Goal: Task Accomplishment & Management: Complete application form

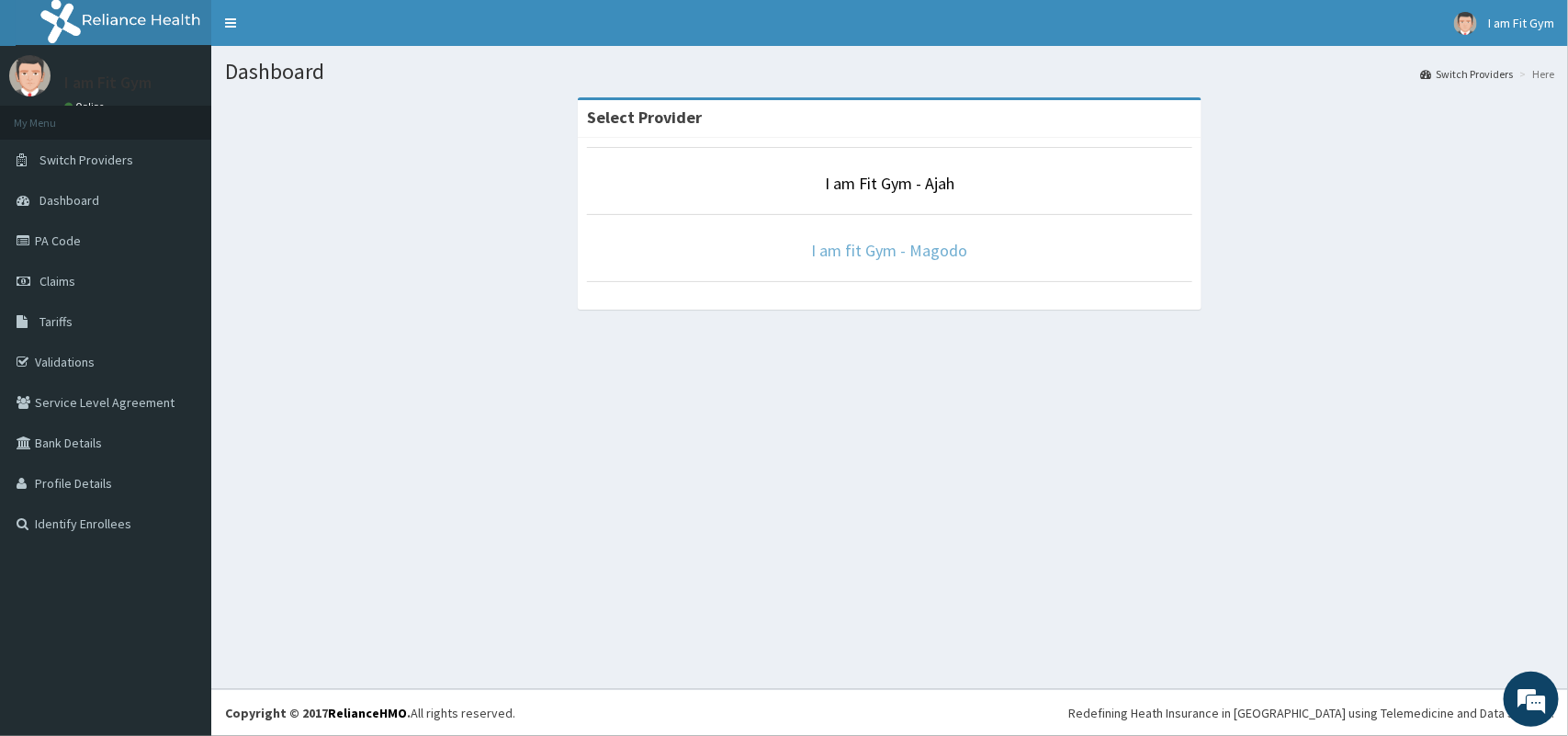
click at [899, 249] on link "I am fit Gym - Magodo" at bounding box center [890, 251] width 156 height 21
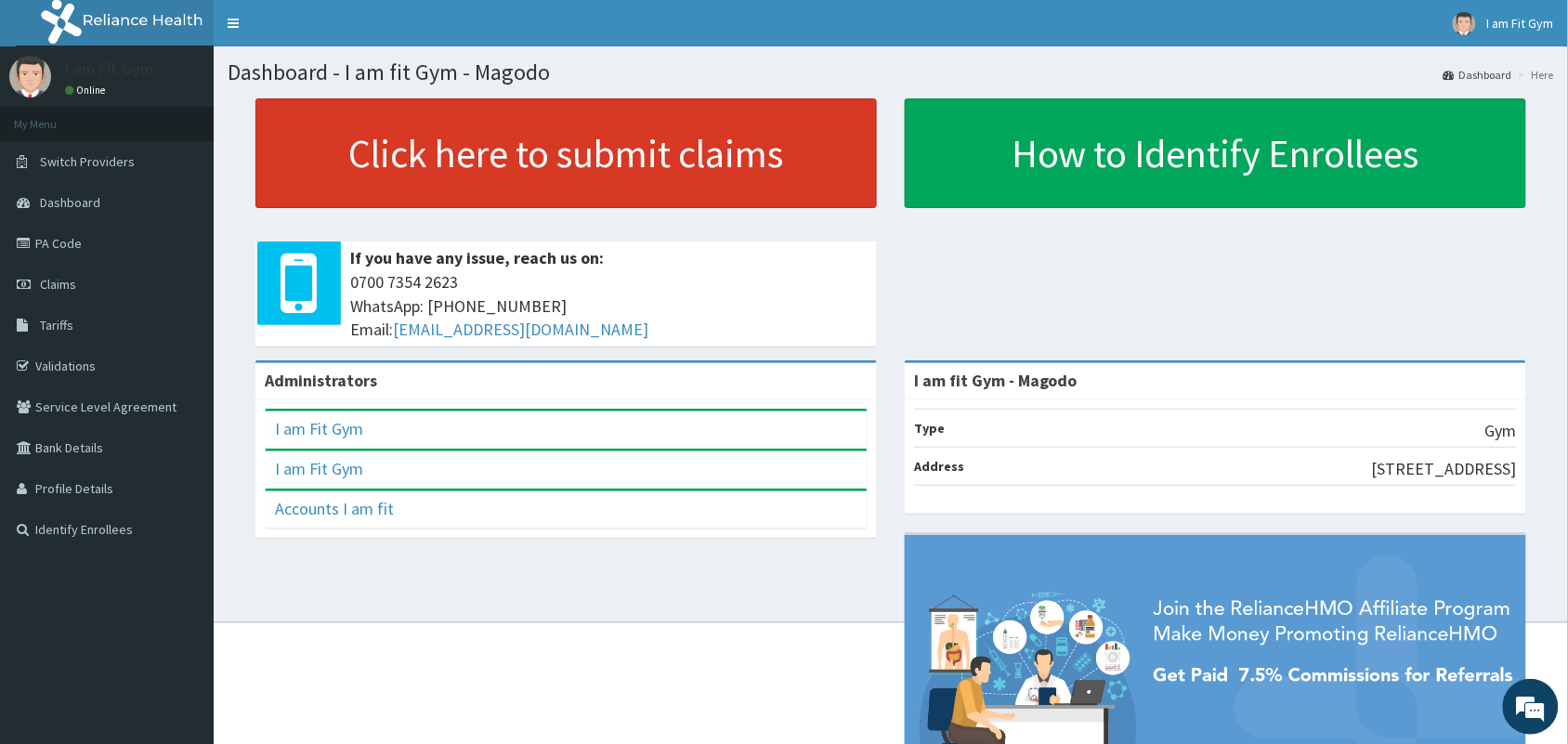
click at [581, 160] on link "Click here to submit claims" at bounding box center [566, 153] width 621 height 109
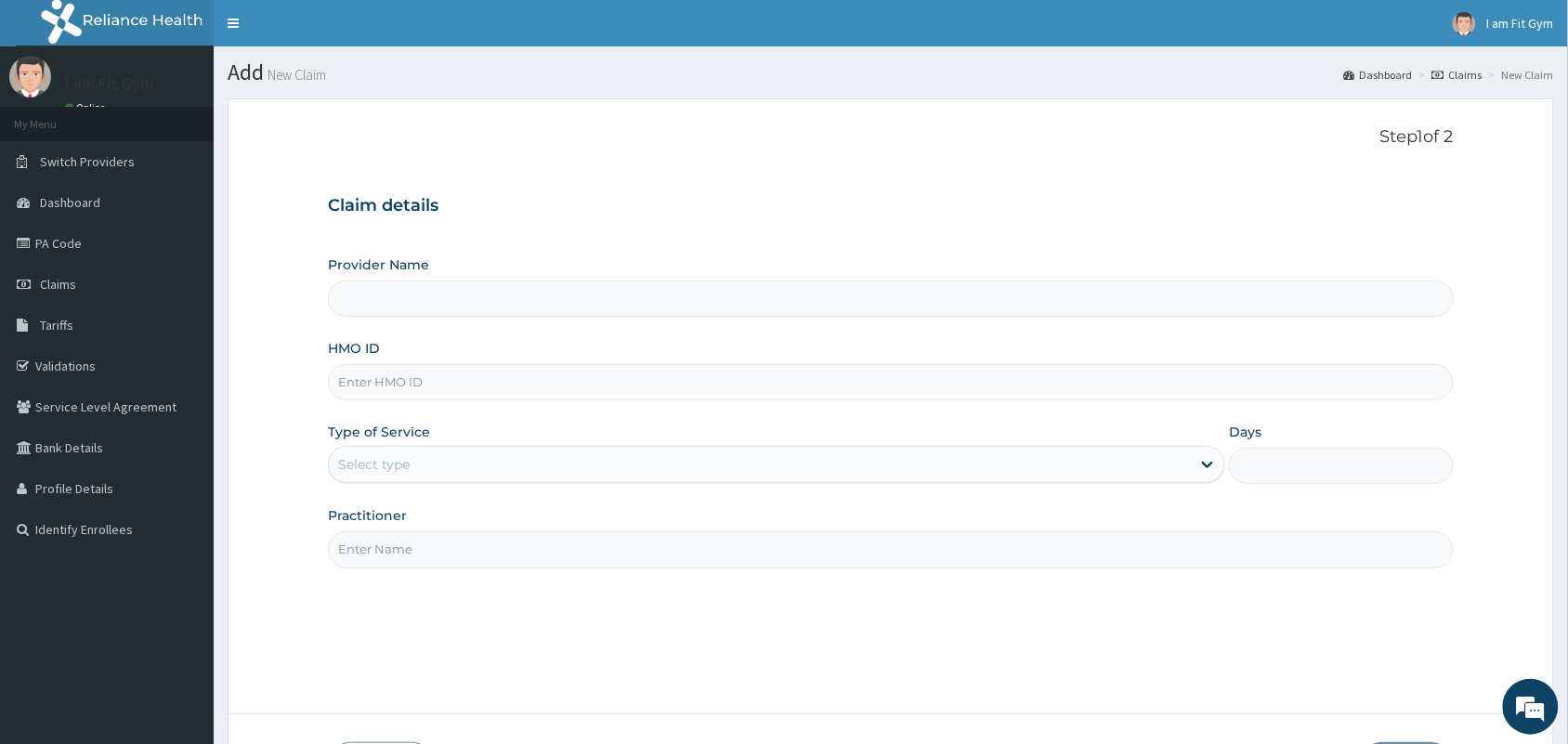
type input "I am fit Gym - Magodo"
type input "1"
click at [544, 381] on input "HMO ID" at bounding box center [891, 381] width 1125 height 36
type input "AOM/10114/C"
click at [453, 562] on input "Practitioner" at bounding box center [891, 549] width 1125 height 36
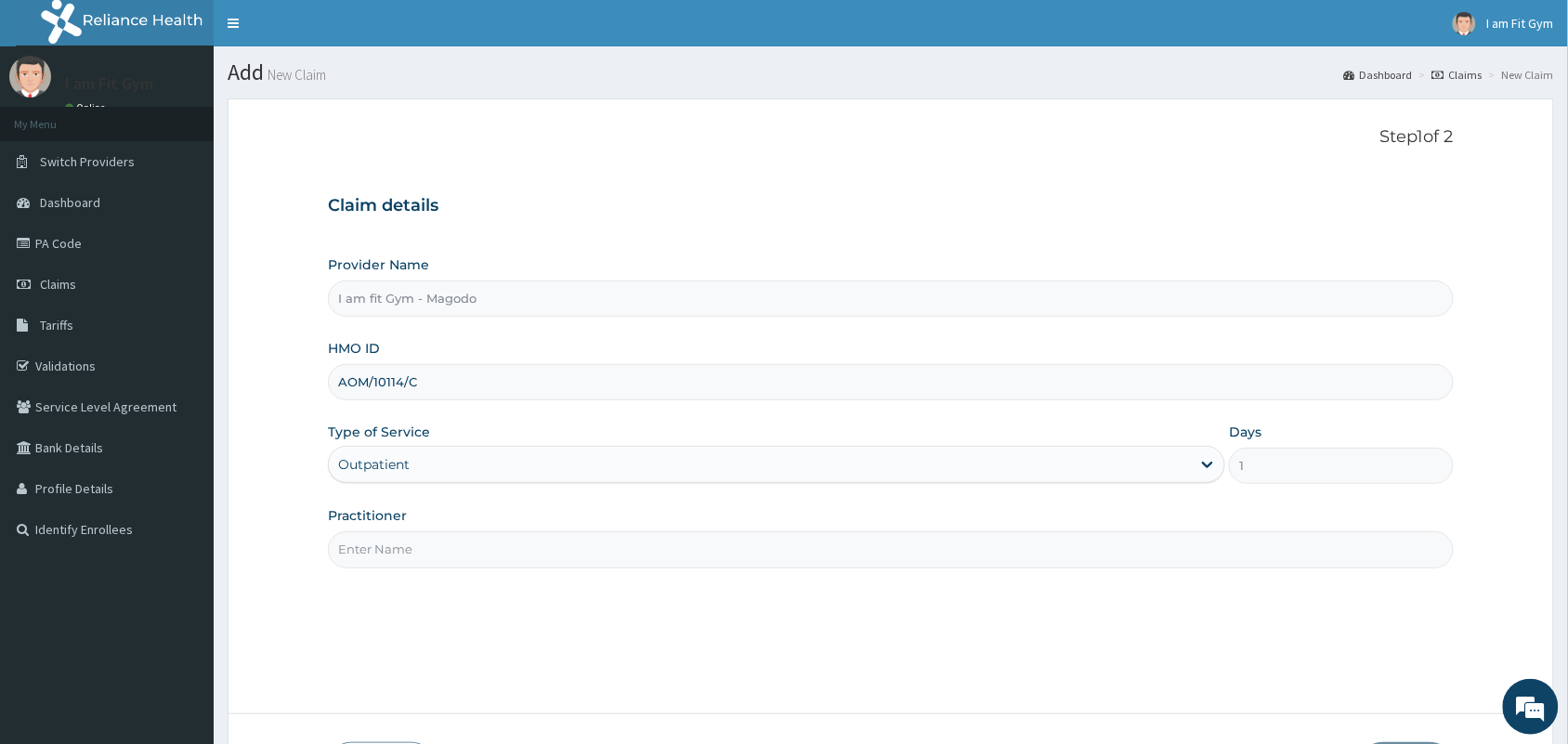
type input "RAZZIE"
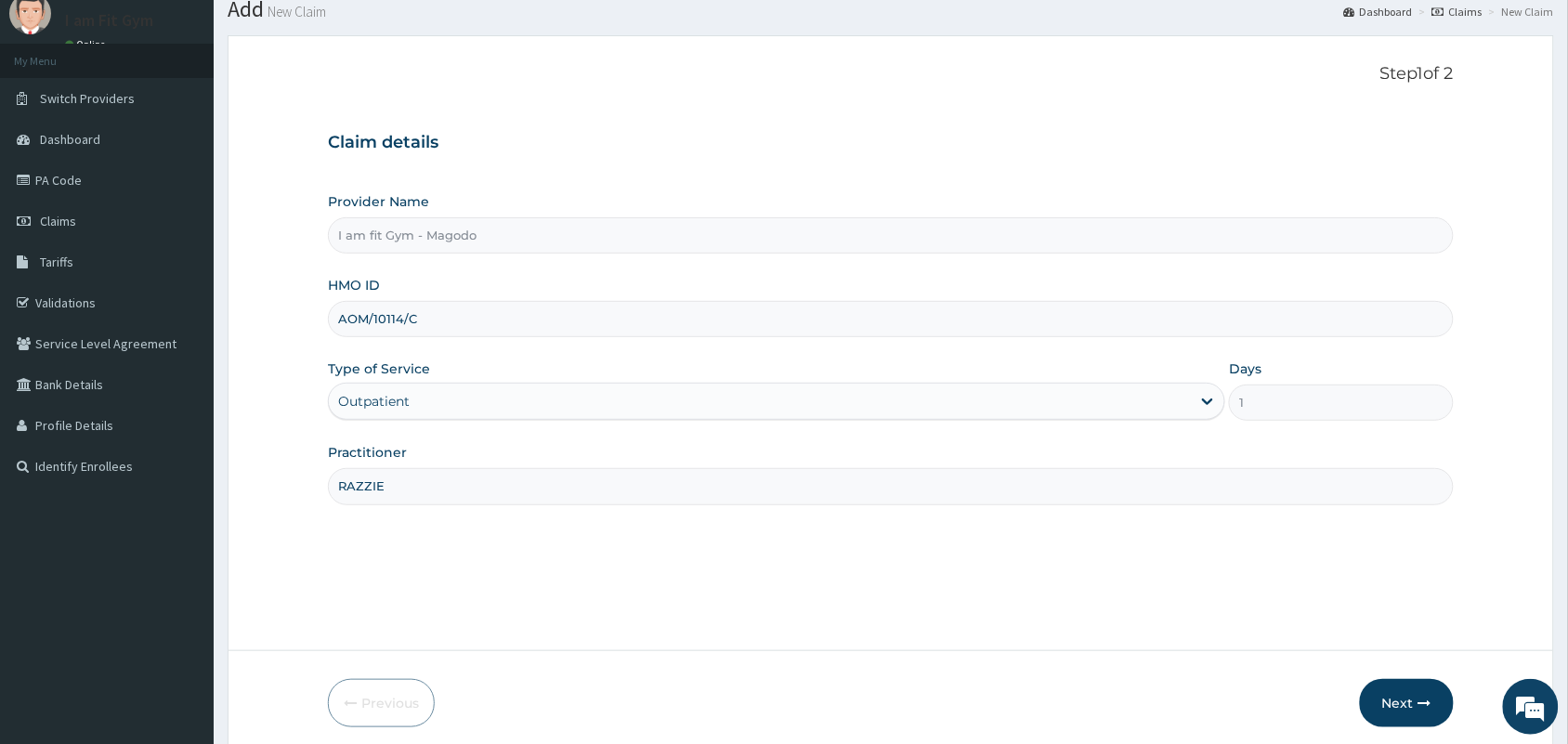
scroll to position [137, 0]
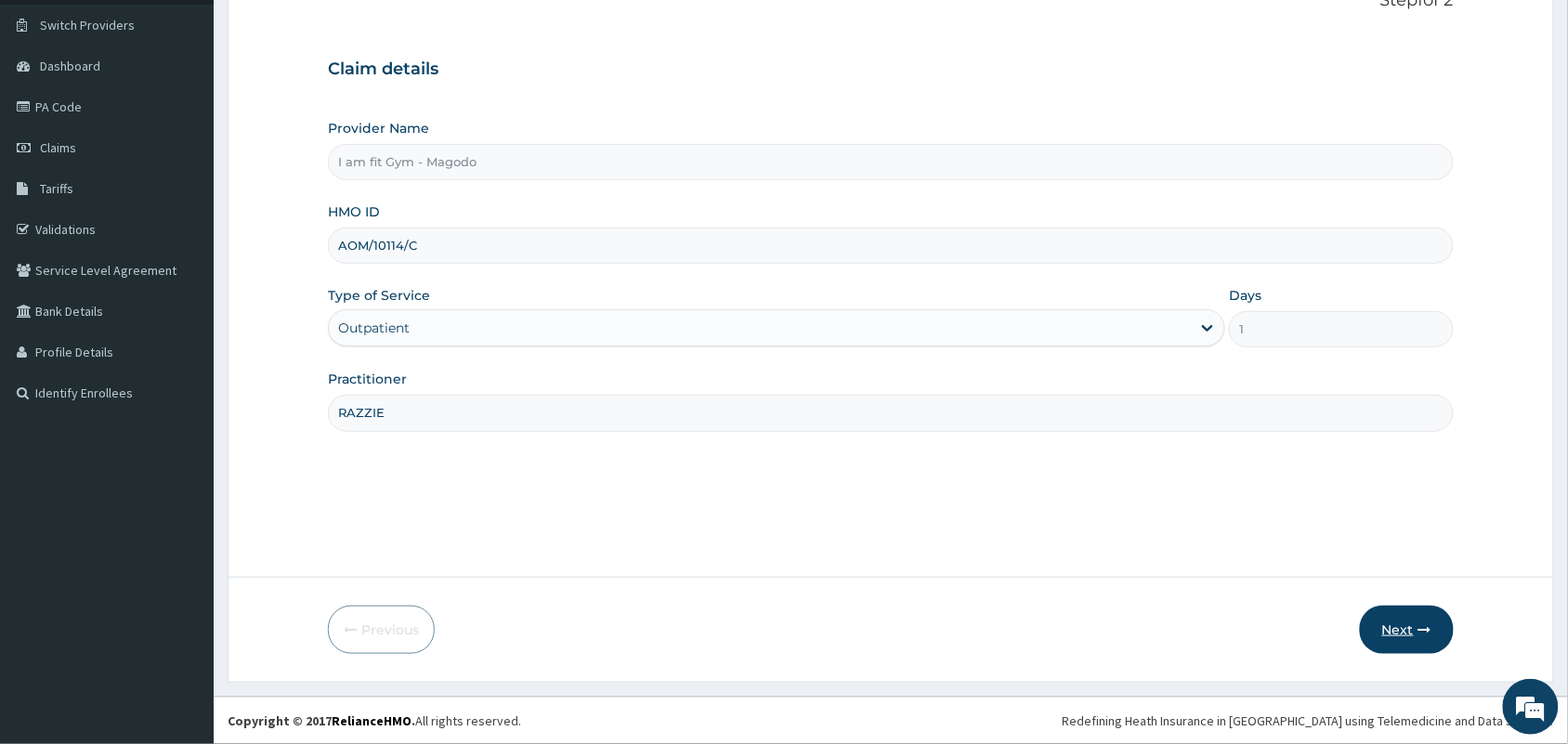
click at [1394, 639] on button "Next" at bounding box center [1406, 629] width 94 height 48
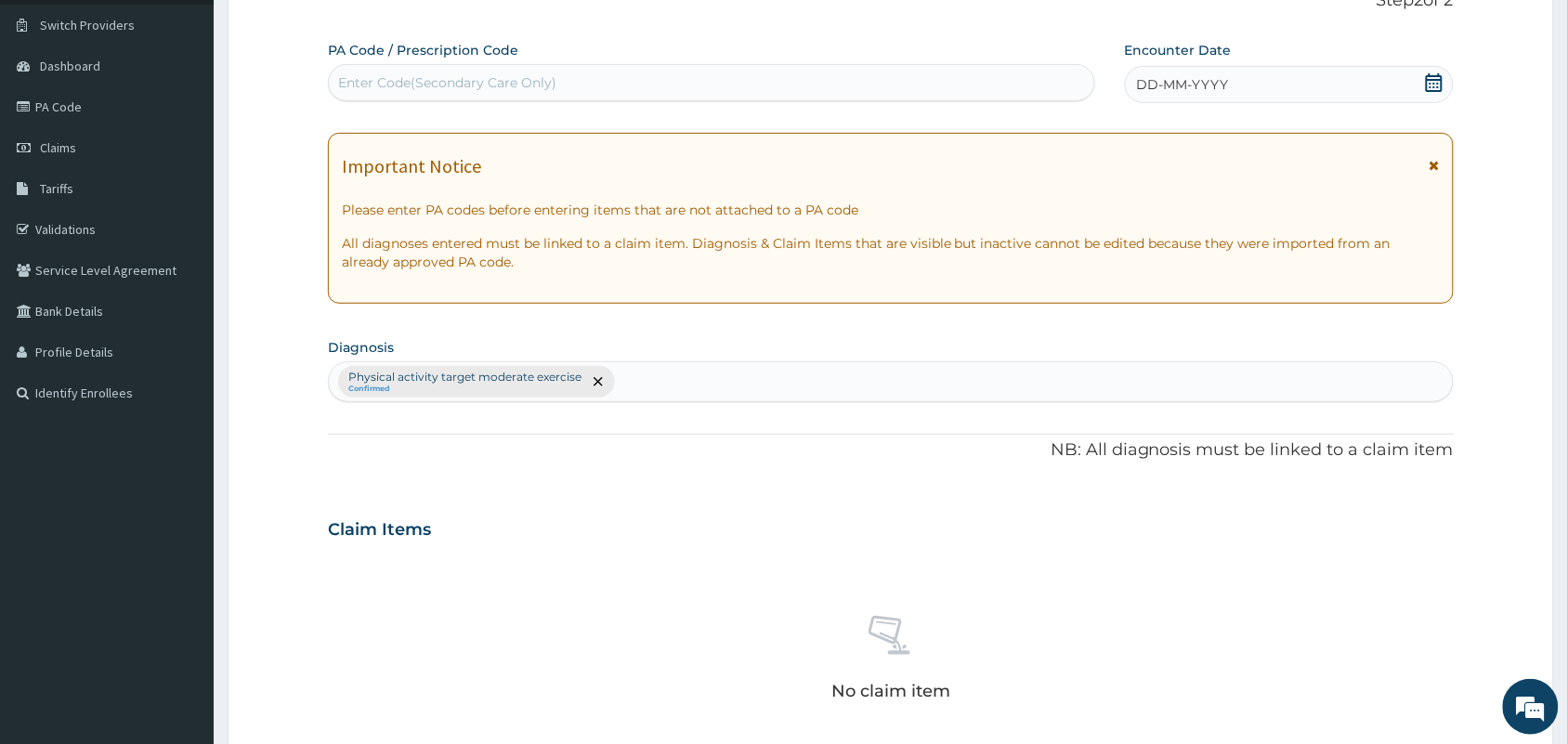
click at [1428, 84] on icon at bounding box center [1434, 82] width 19 height 19
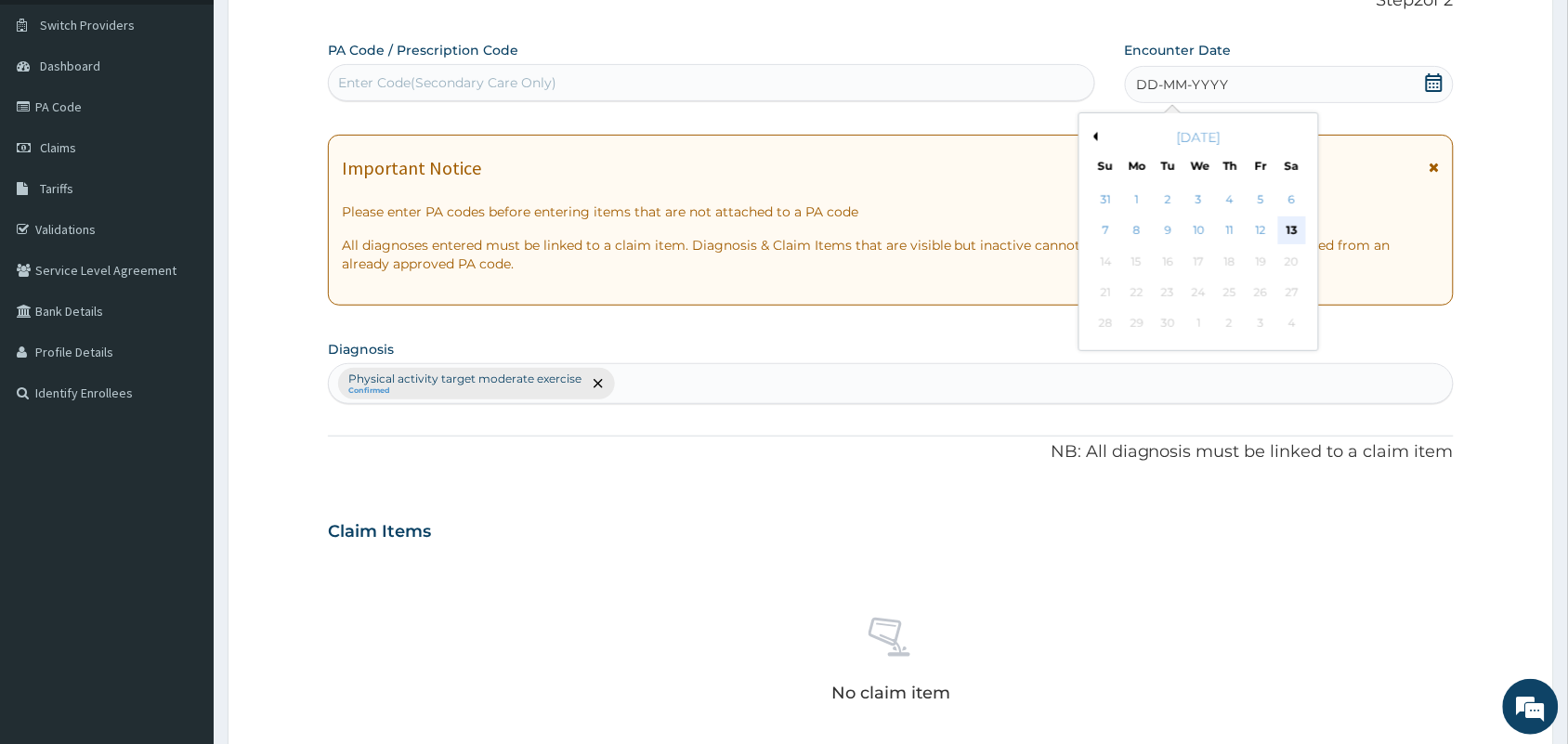
click at [1286, 230] on div "13" at bounding box center [1292, 232] width 28 height 28
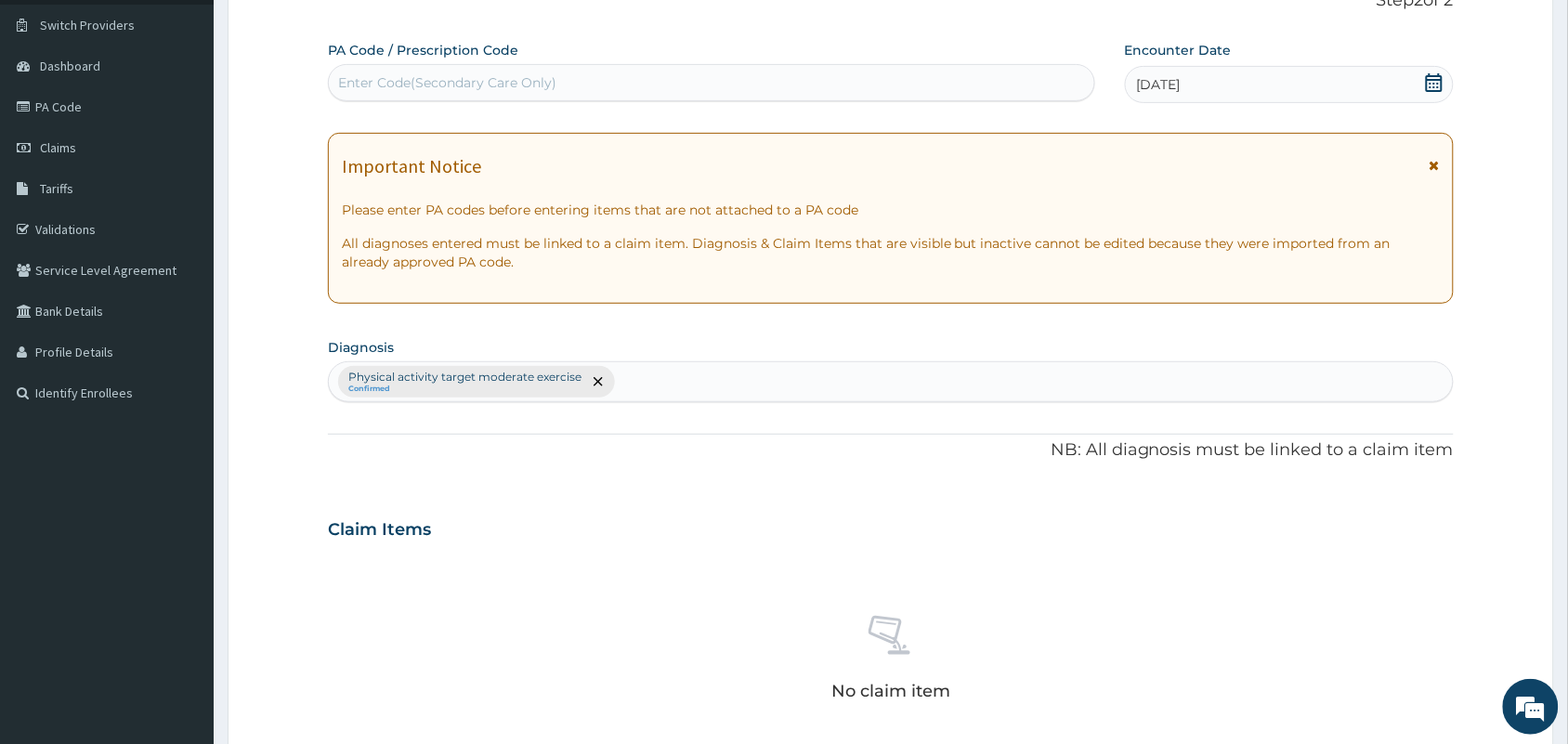
click at [565, 76] on div "Enter Code(Secondary Care Only)" at bounding box center [712, 83] width 765 height 30
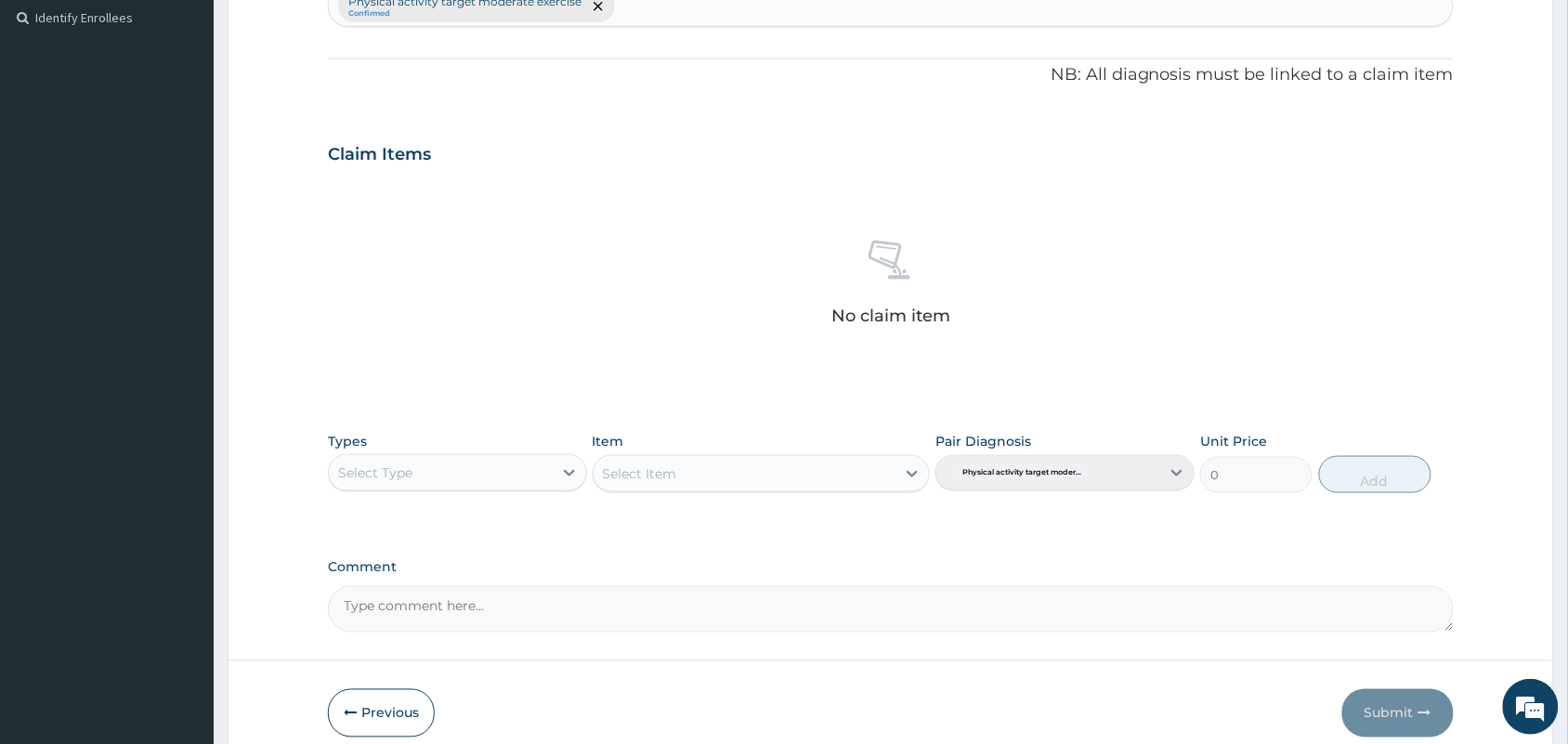
scroll to position [596, 0]
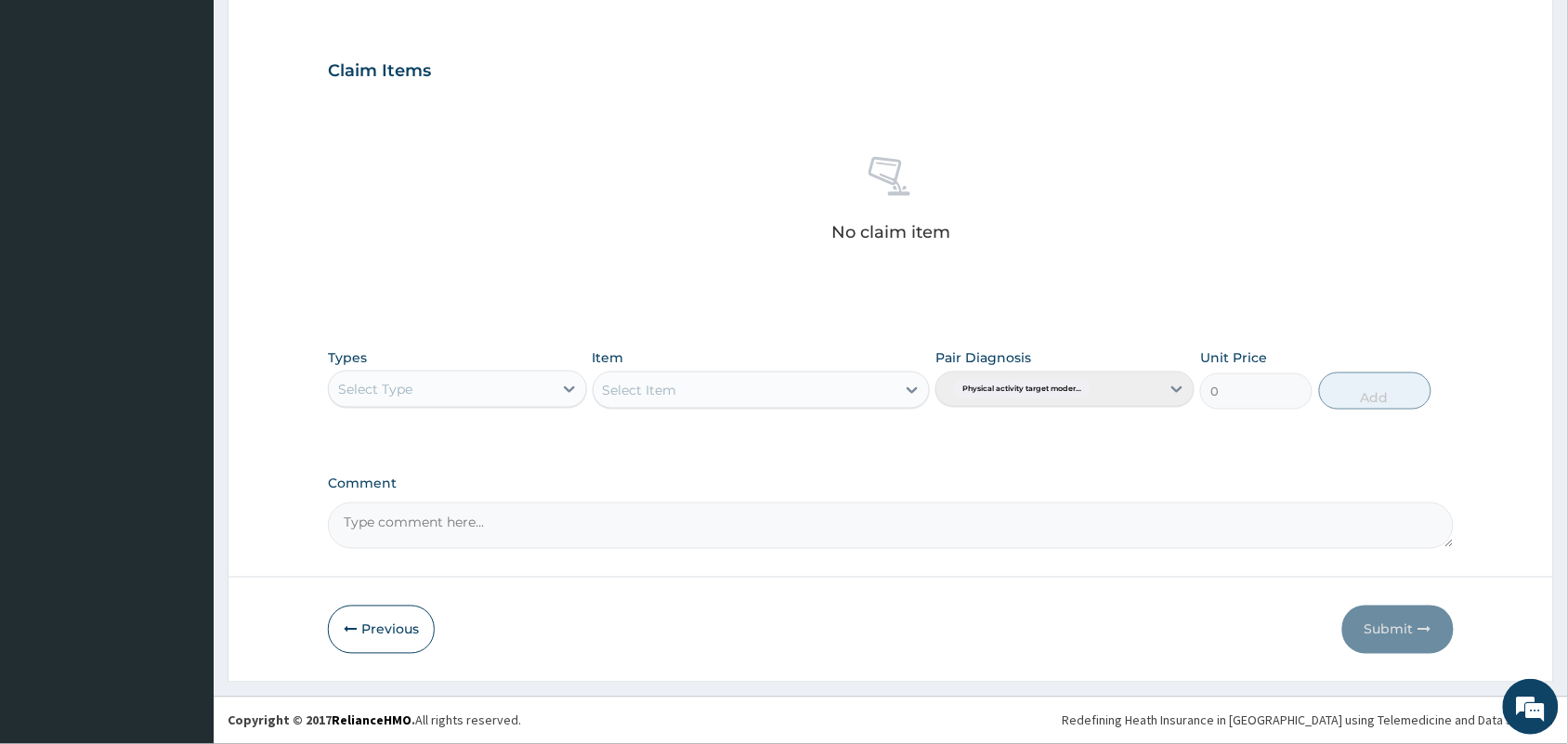
type input "PA/3D5493"
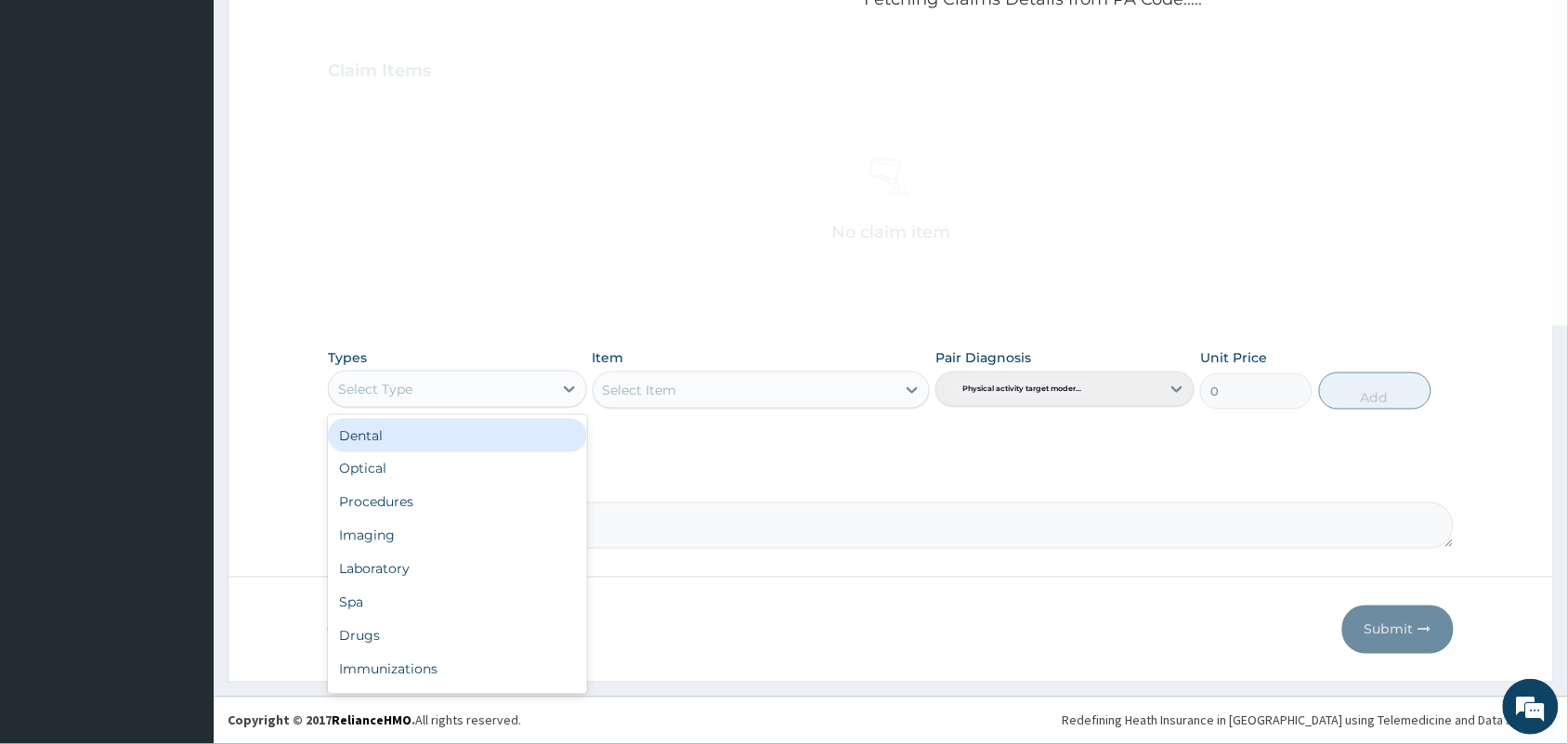
click at [493, 381] on div "Select Type" at bounding box center [441, 389] width 224 height 30
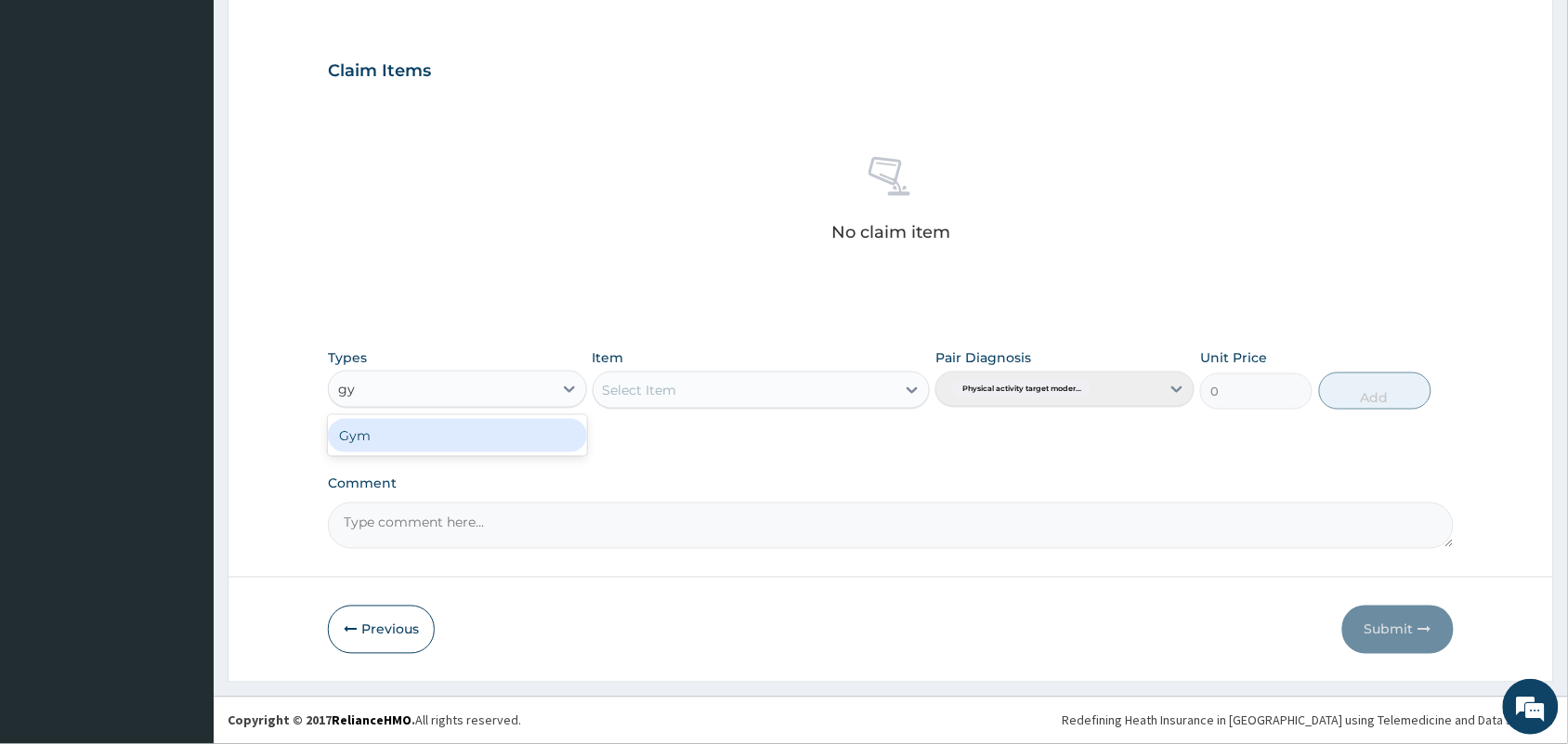
type input "gym"
click at [472, 442] on div "Gym" at bounding box center [457, 436] width 259 height 34
click at [671, 399] on div "Select Item" at bounding box center [744, 390] width 303 height 30
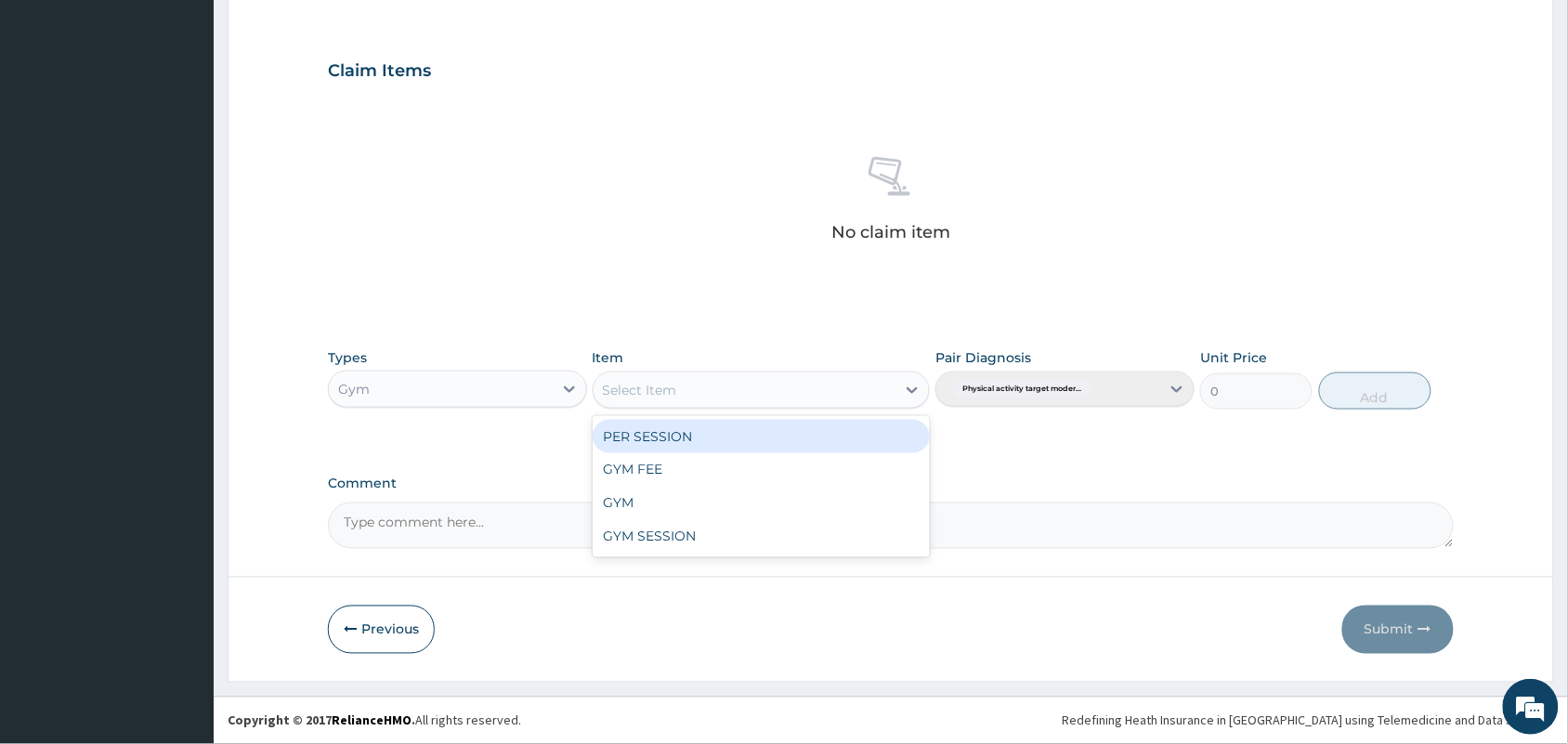
click at [674, 434] on div "PER SESSION" at bounding box center [761, 437] width 338 height 34
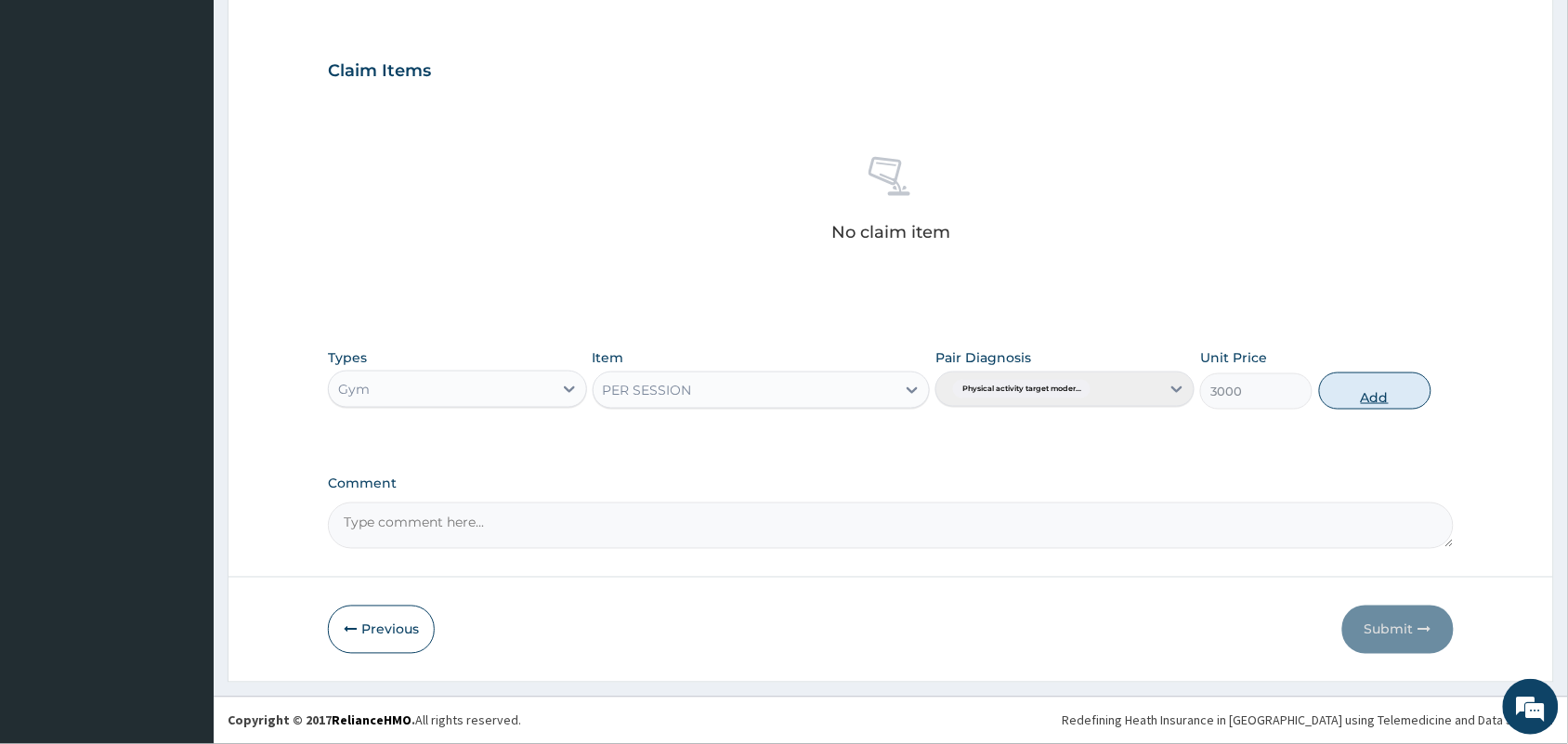
click at [1392, 382] on button "Add" at bounding box center [1375, 391] width 112 height 37
type input "0"
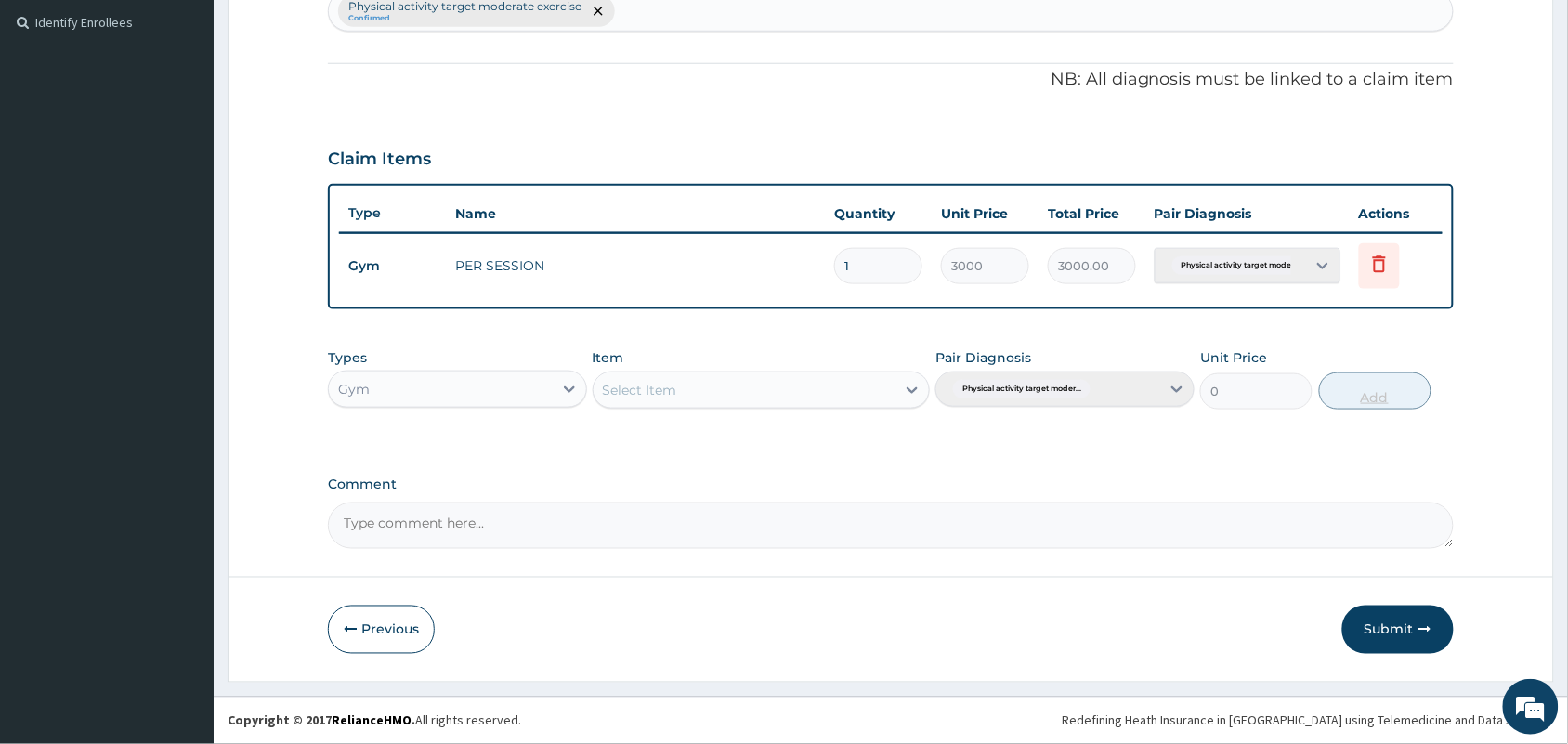
scroll to position [507, 0]
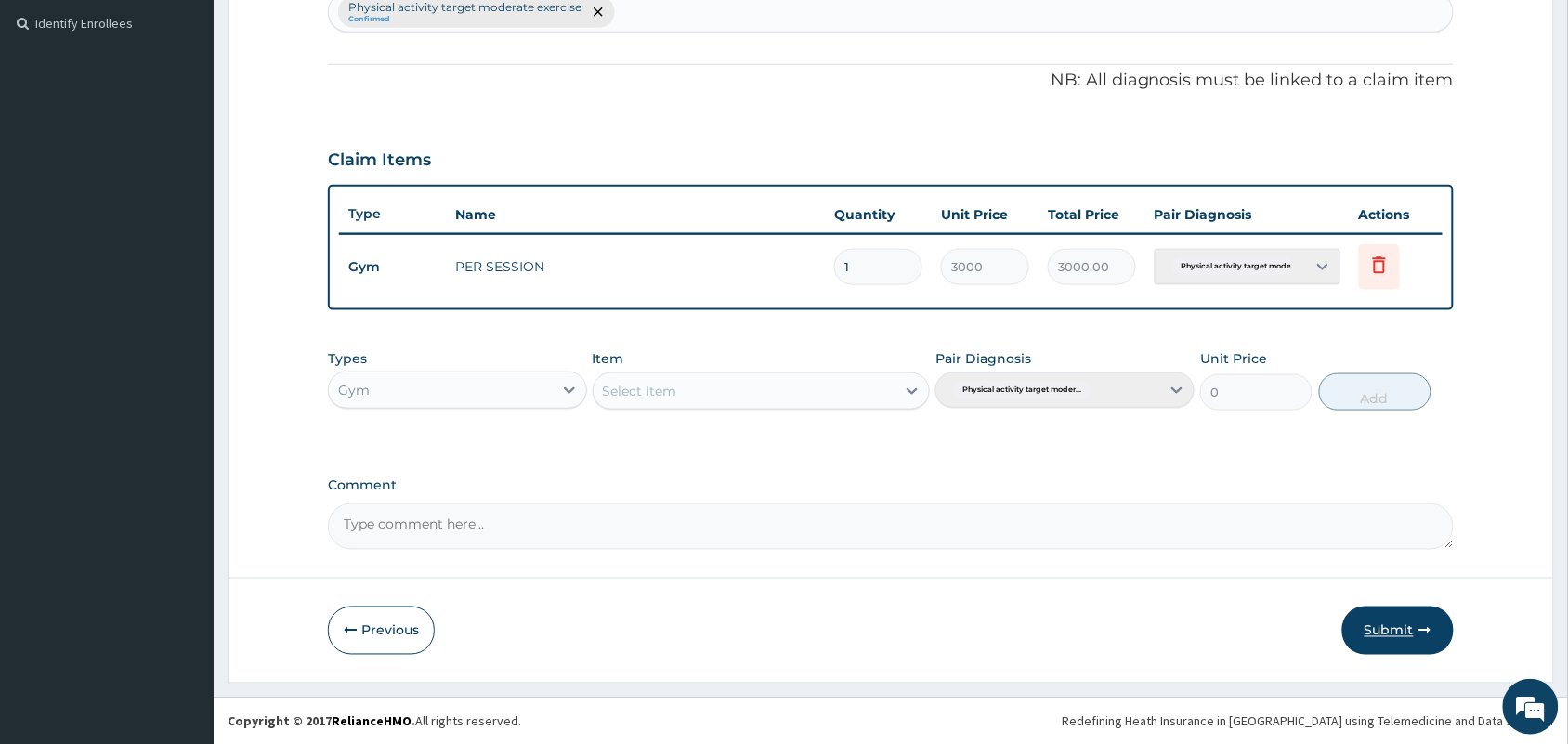
click at [1423, 610] on button "Submit" at bounding box center [1398, 630] width 111 height 48
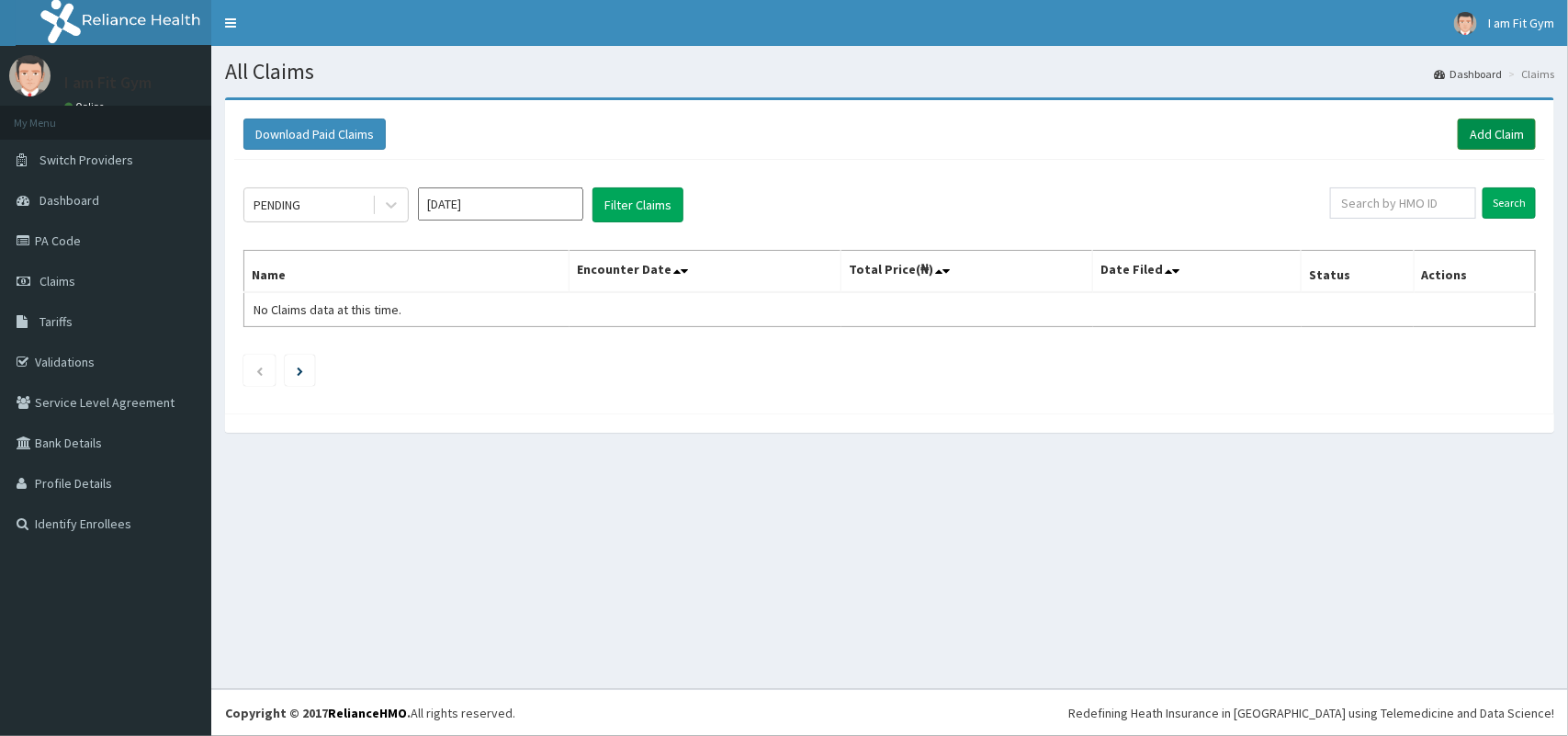
click at [1468, 136] on link "Add Claim" at bounding box center [1497, 135] width 78 height 31
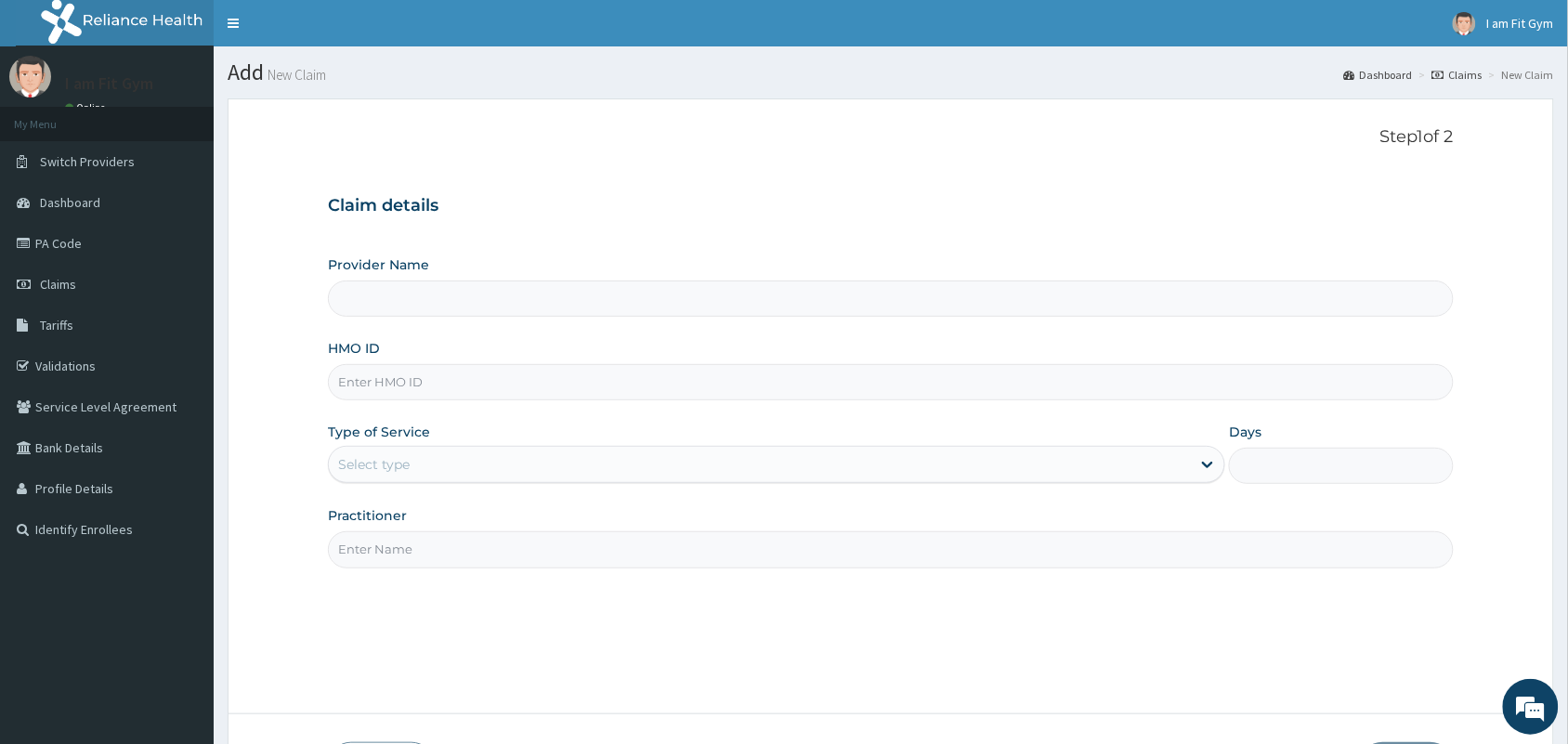
type input "I am fit Gym - Magodo"
type input "1"
click at [539, 381] on input "HMO ID" at bounding box center [891, 381] width 1125 height 36
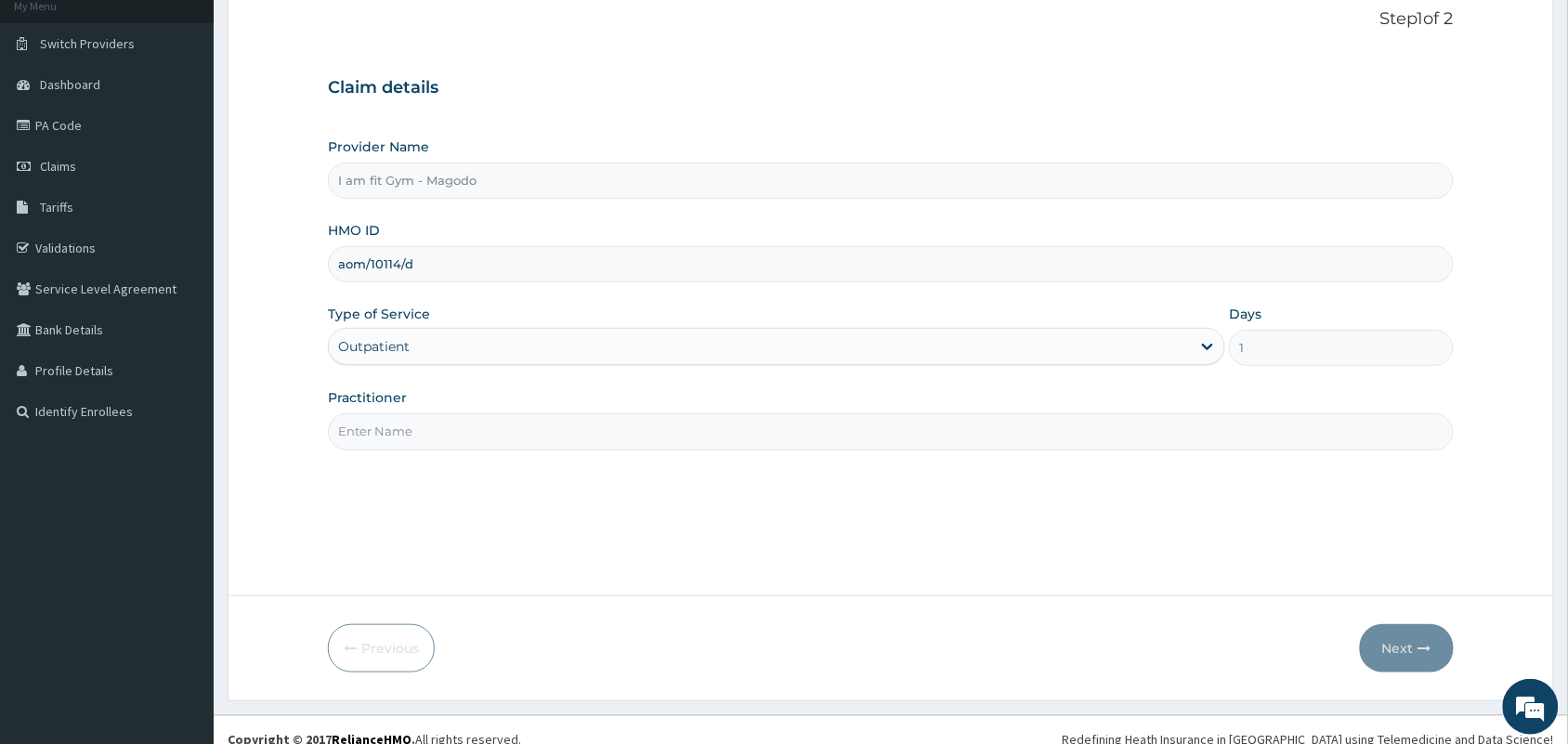
scroll to position [137, 0]
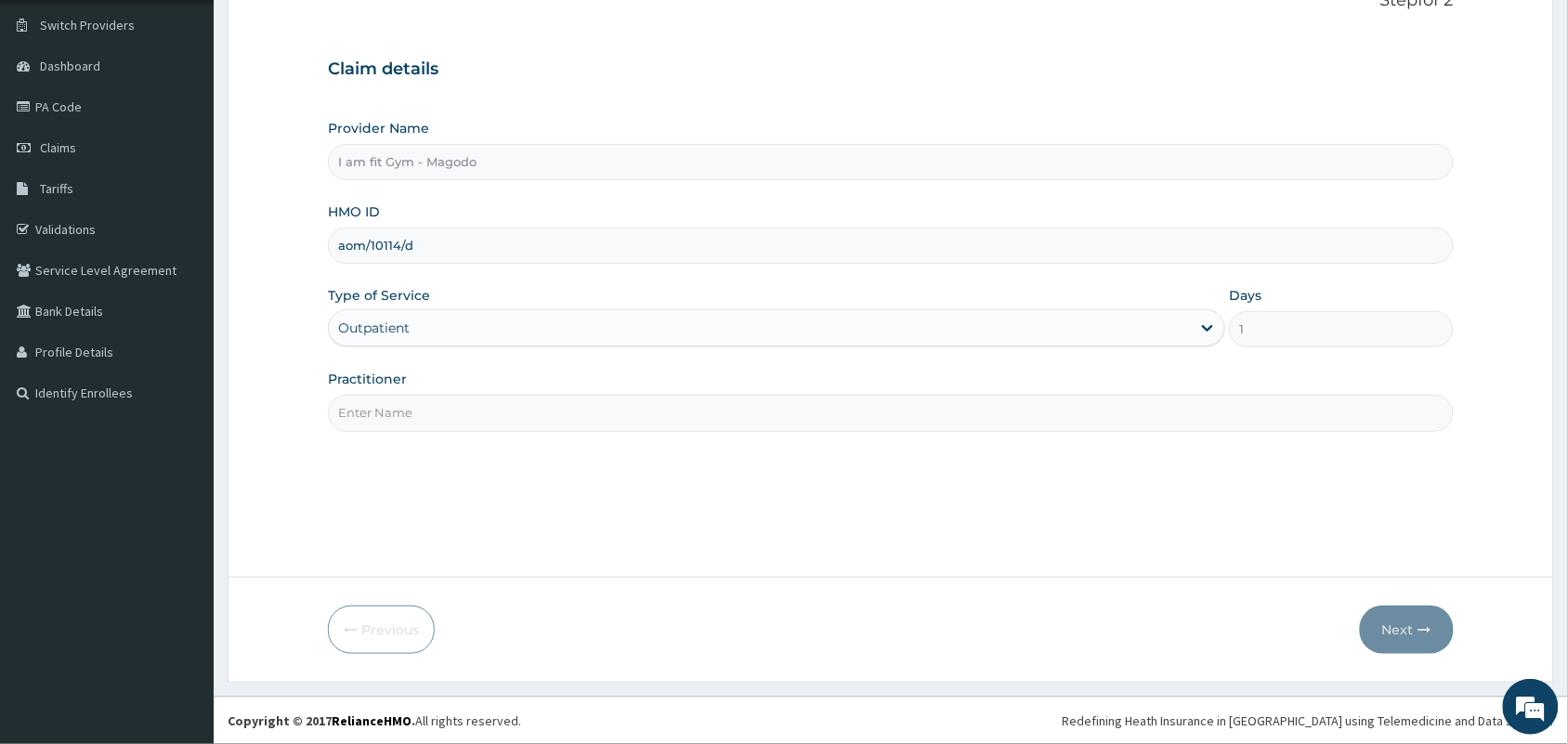
type input "aom/10114/d"
click at [647, 411] on input "Practitioner" at bounding box center [891, 413] width 1125 height 36
type input "RAZZIE"
click at [1392, 620] on button "Next" at bounding box center [1406, 629] width 94 height 48
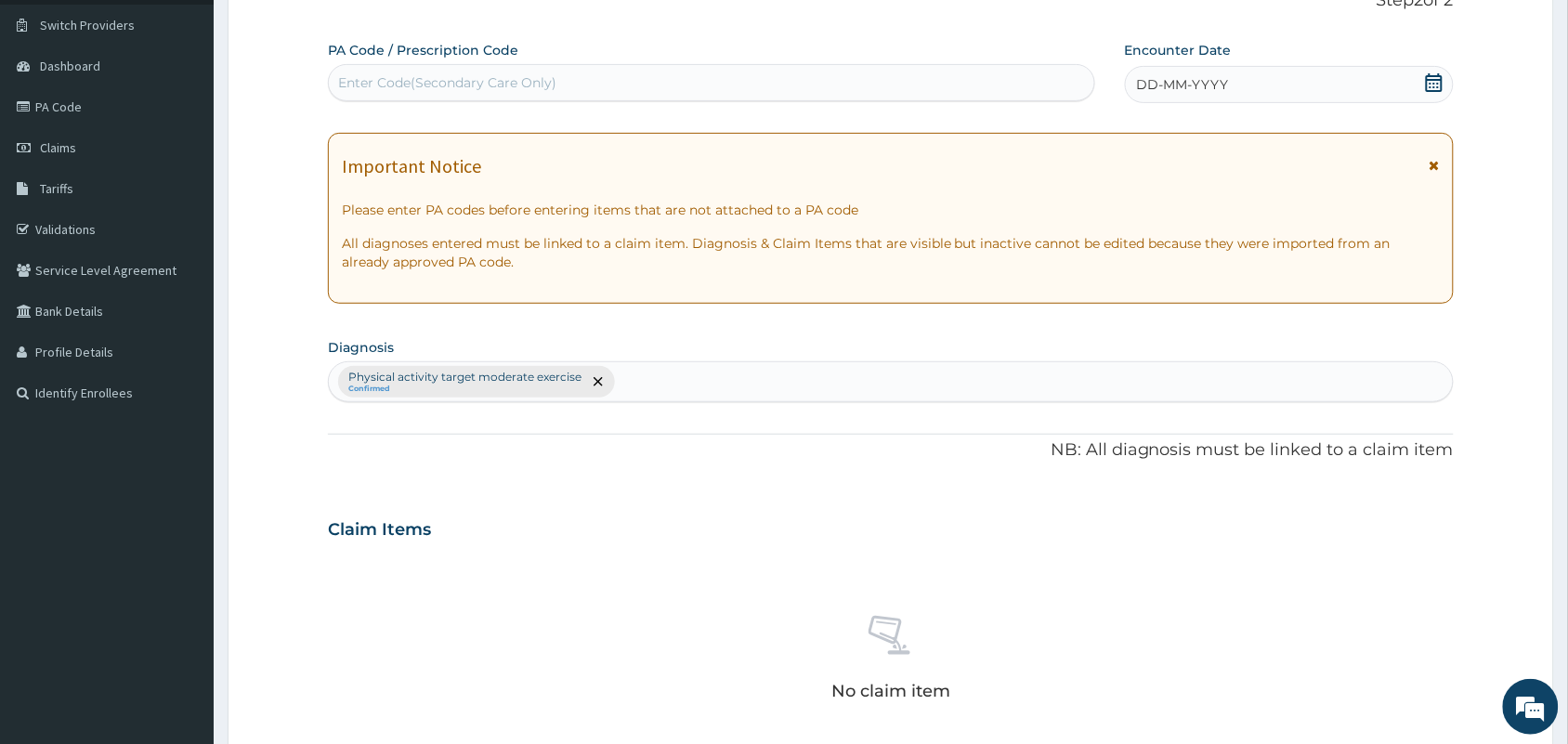
click at [1431, 89] on icon at bounding box center [1434, 82] width 19 height 19
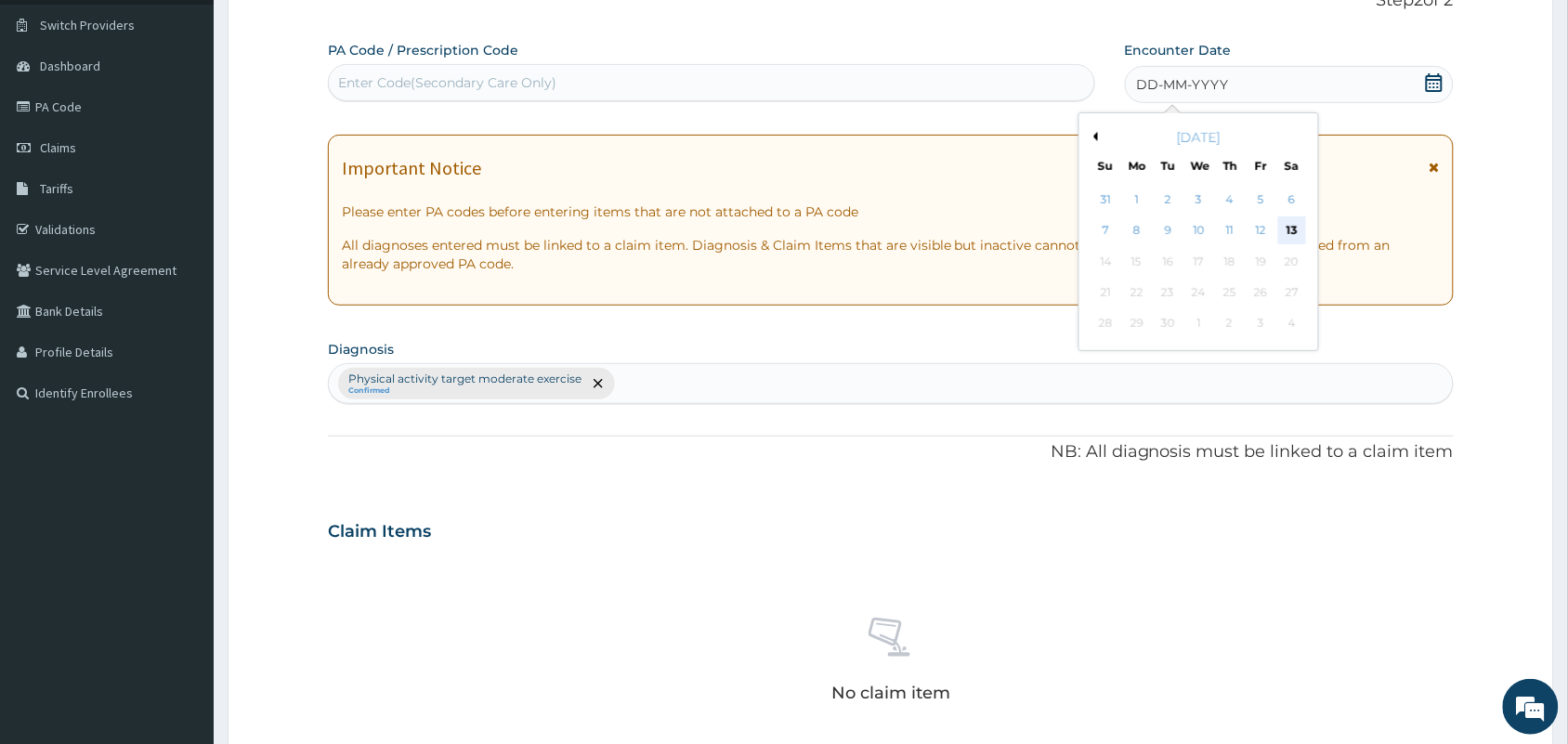
click at [1289, 234] on div "13" at bounding box center [1292, 232] width 28 height 28
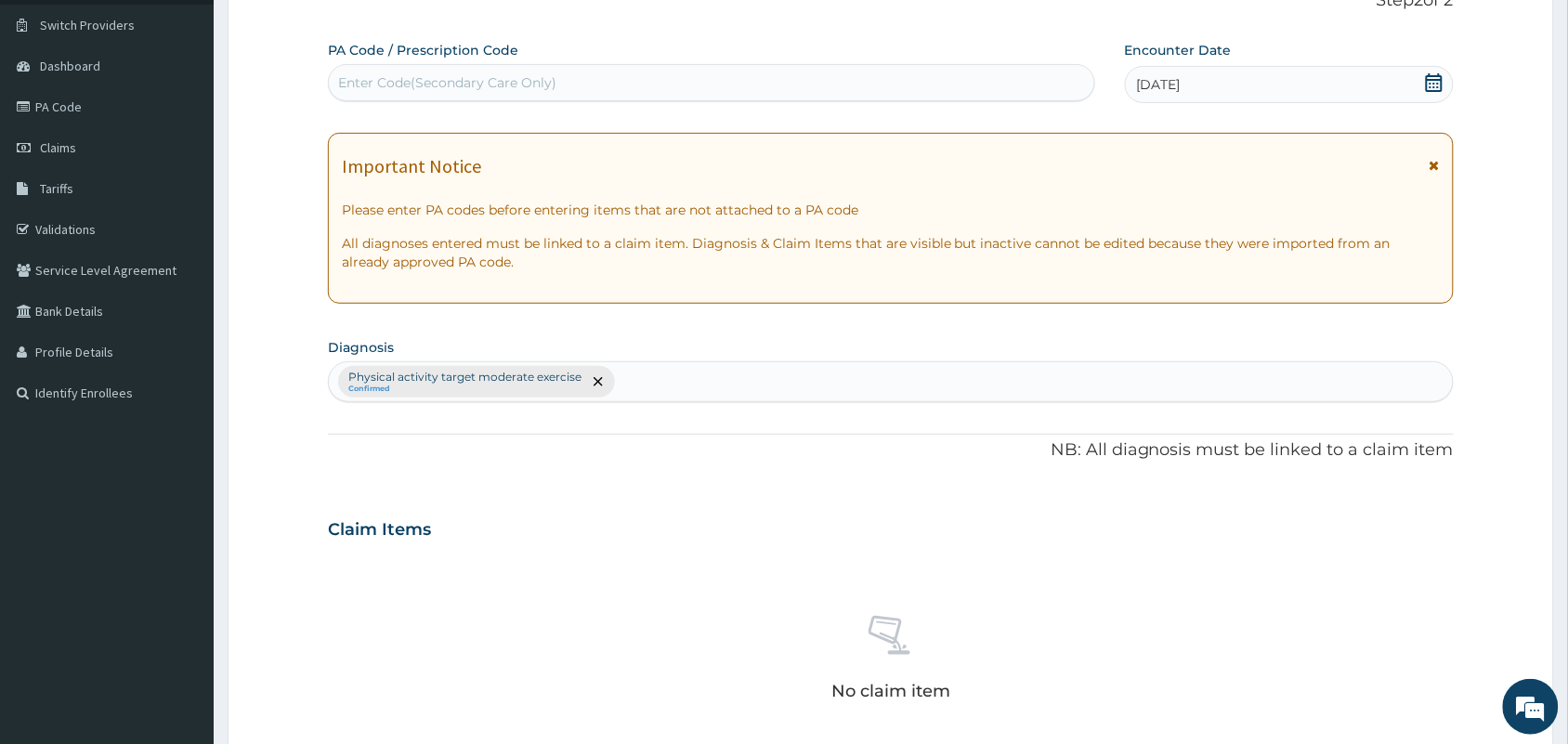
click at [490, 68] on div "Enter Code(Secondary Care Only)" at bounding box center [712, 83] width 765 height 30
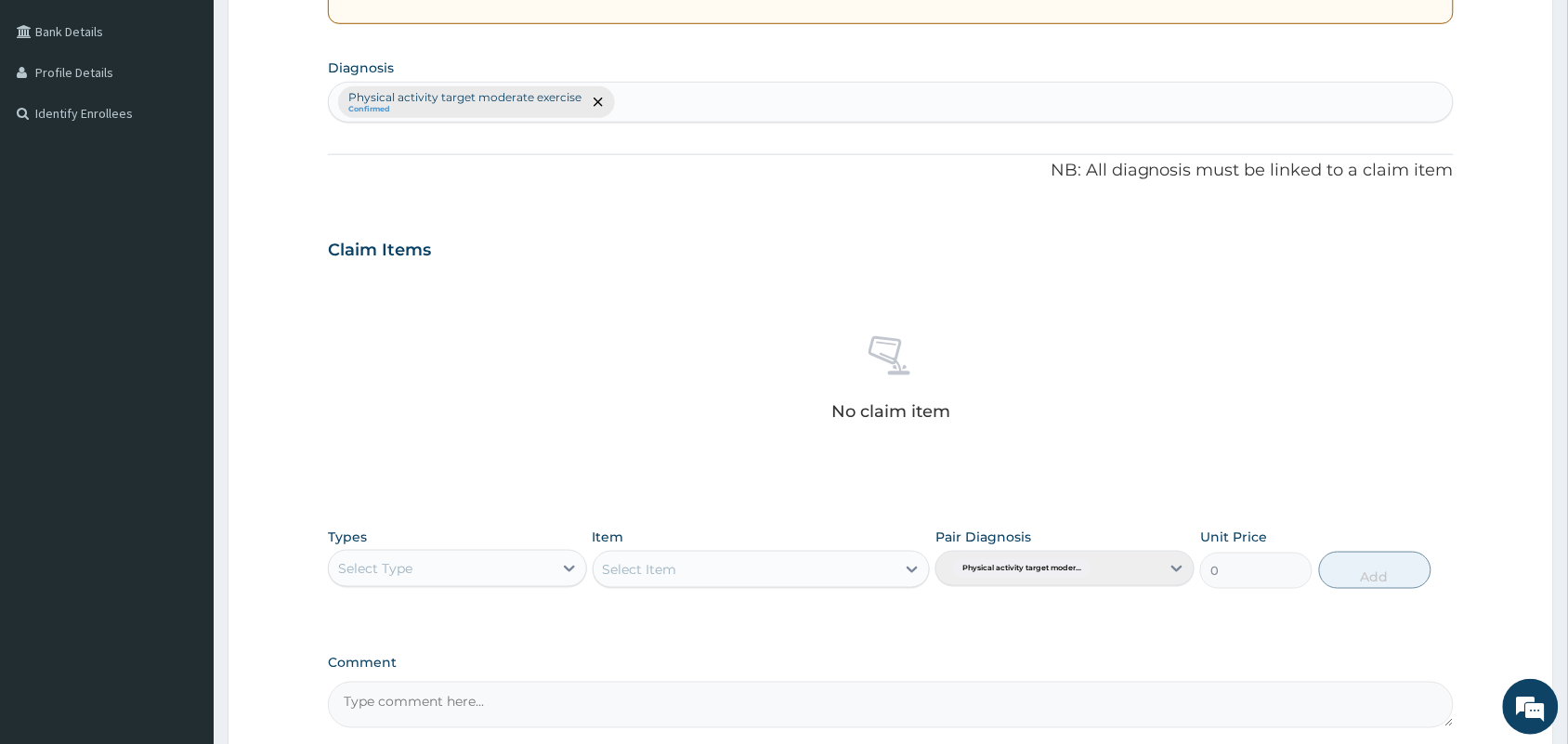
scroll to position [596, 0]
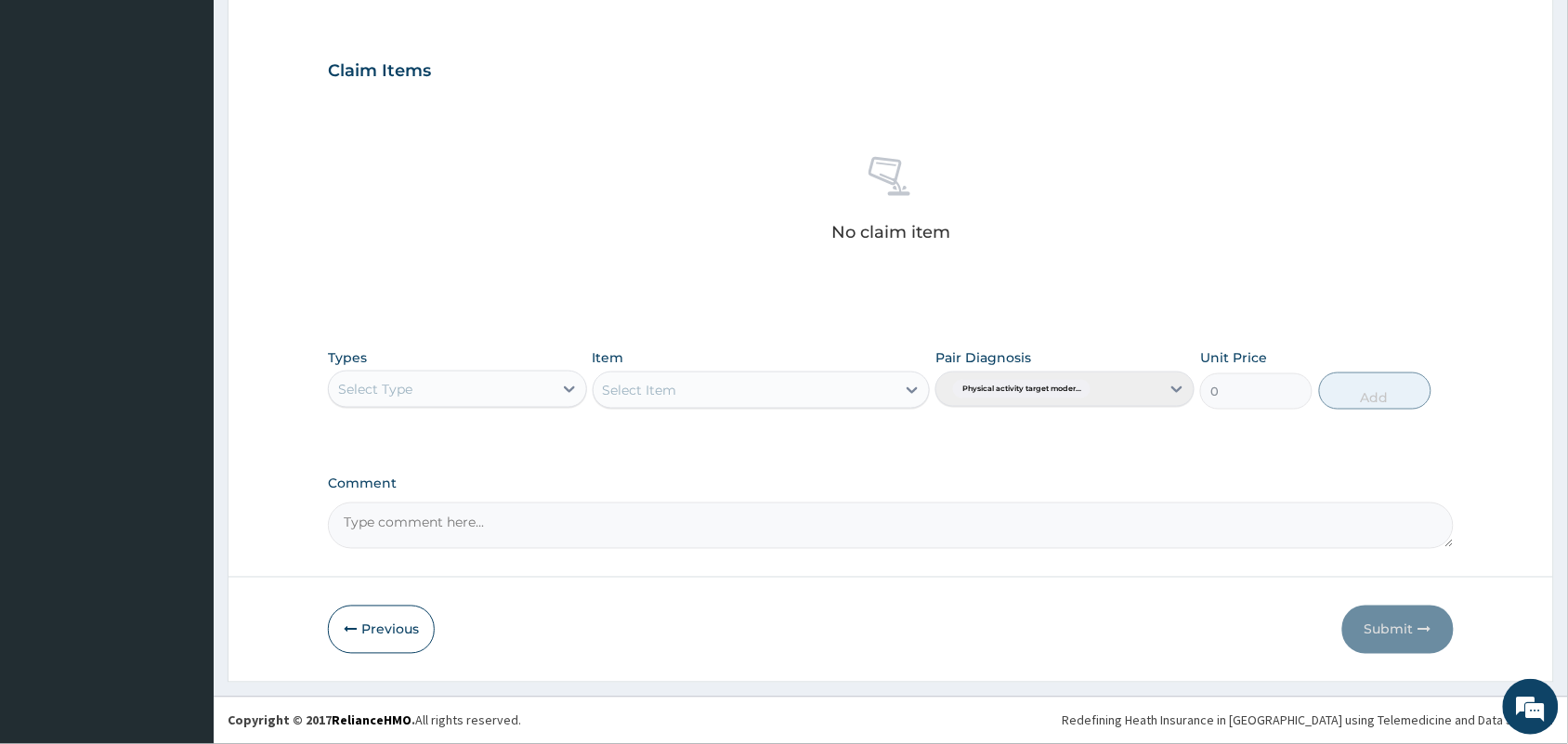
type input "PA/5CE57A"
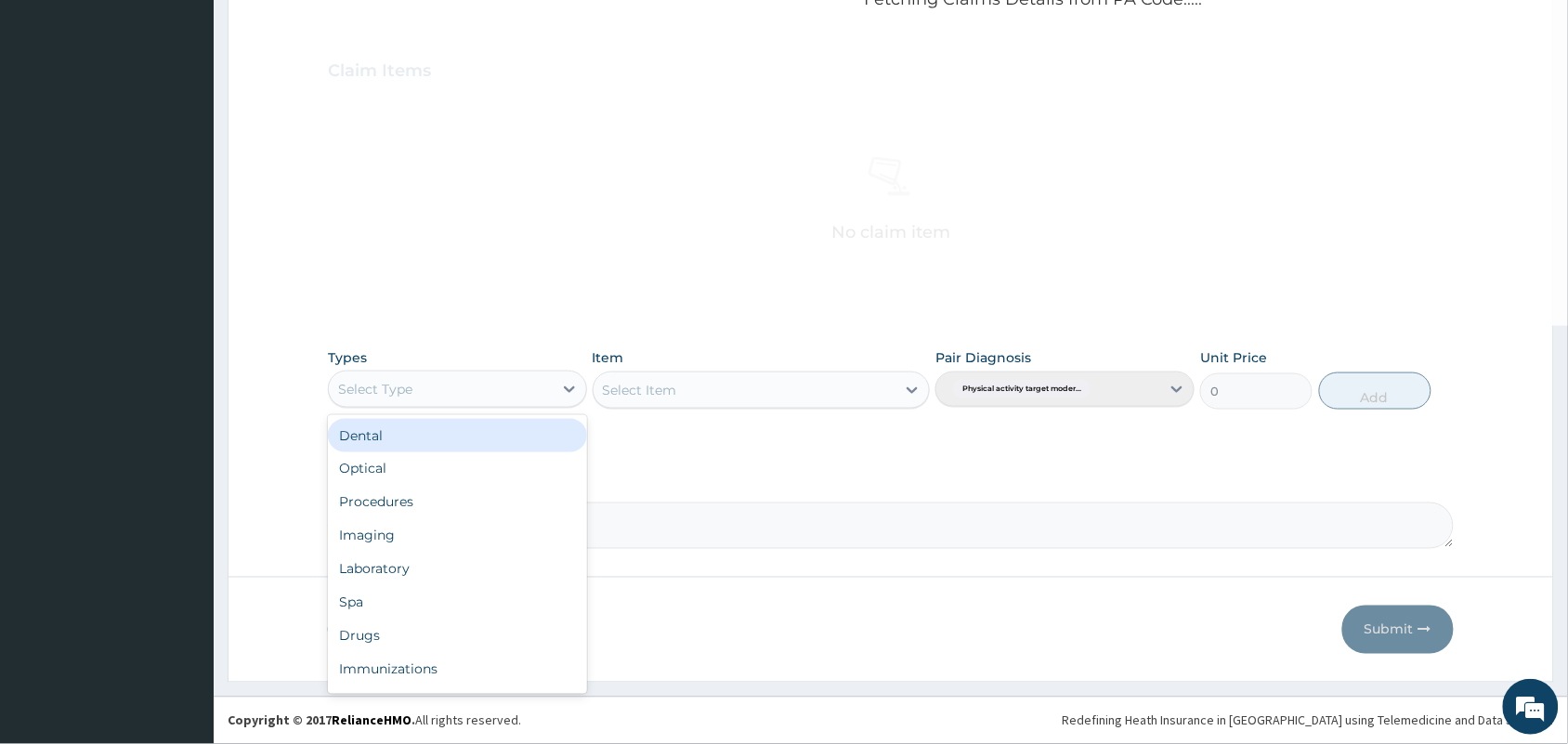
click at [453, 400] on div "Select Type" at bounding box center [441, 389] width 224 height 30
type input "gym"
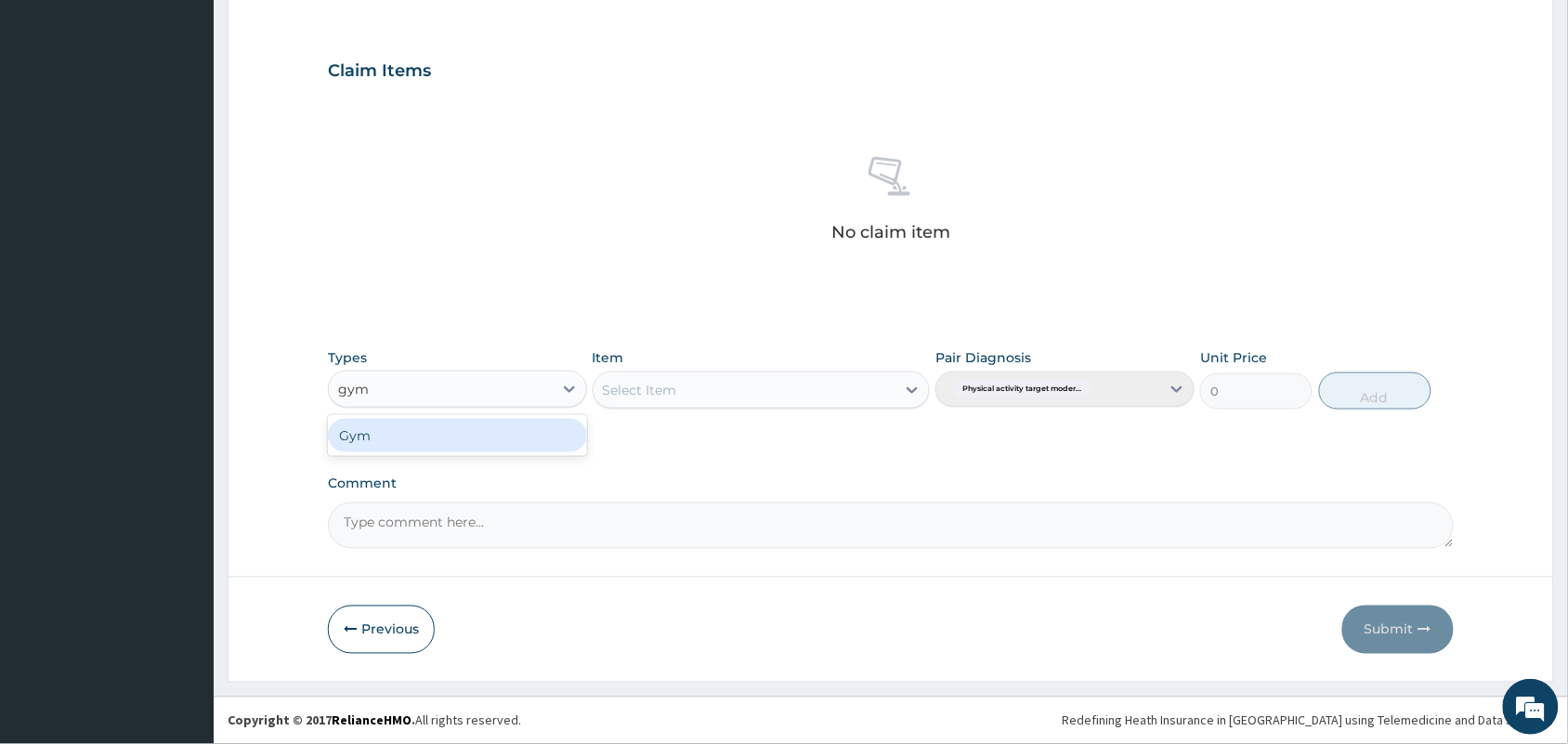
click at [481, 441] on div "Gym" at bounding box center [457, 436] width 259 height 34
click at [652, 378] on div "Select Item" at bounding box center [744, 390] width 303 height 30
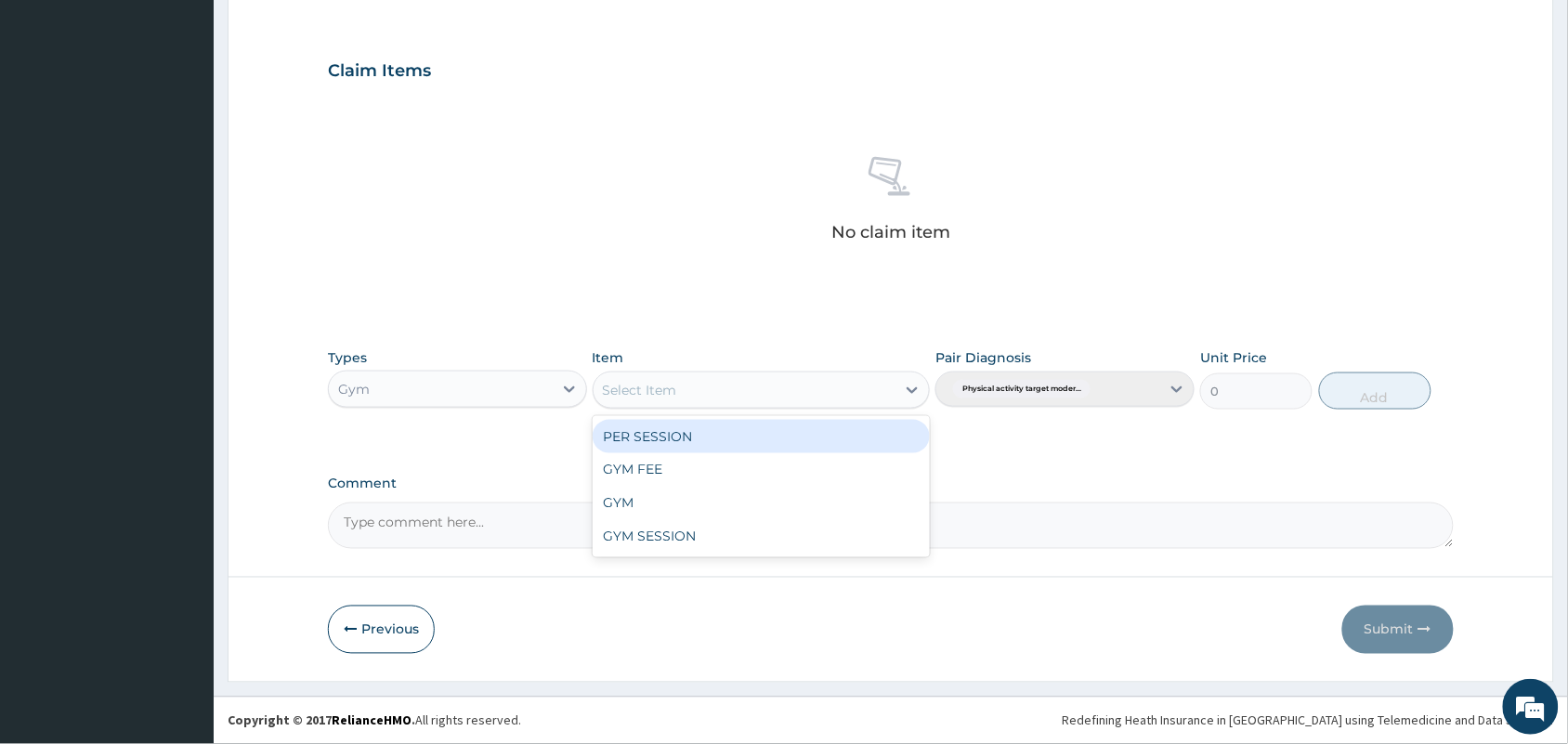
click at [688, 442] on div "PER SESSION" at bounding box center [761, 437] width 338 height 34
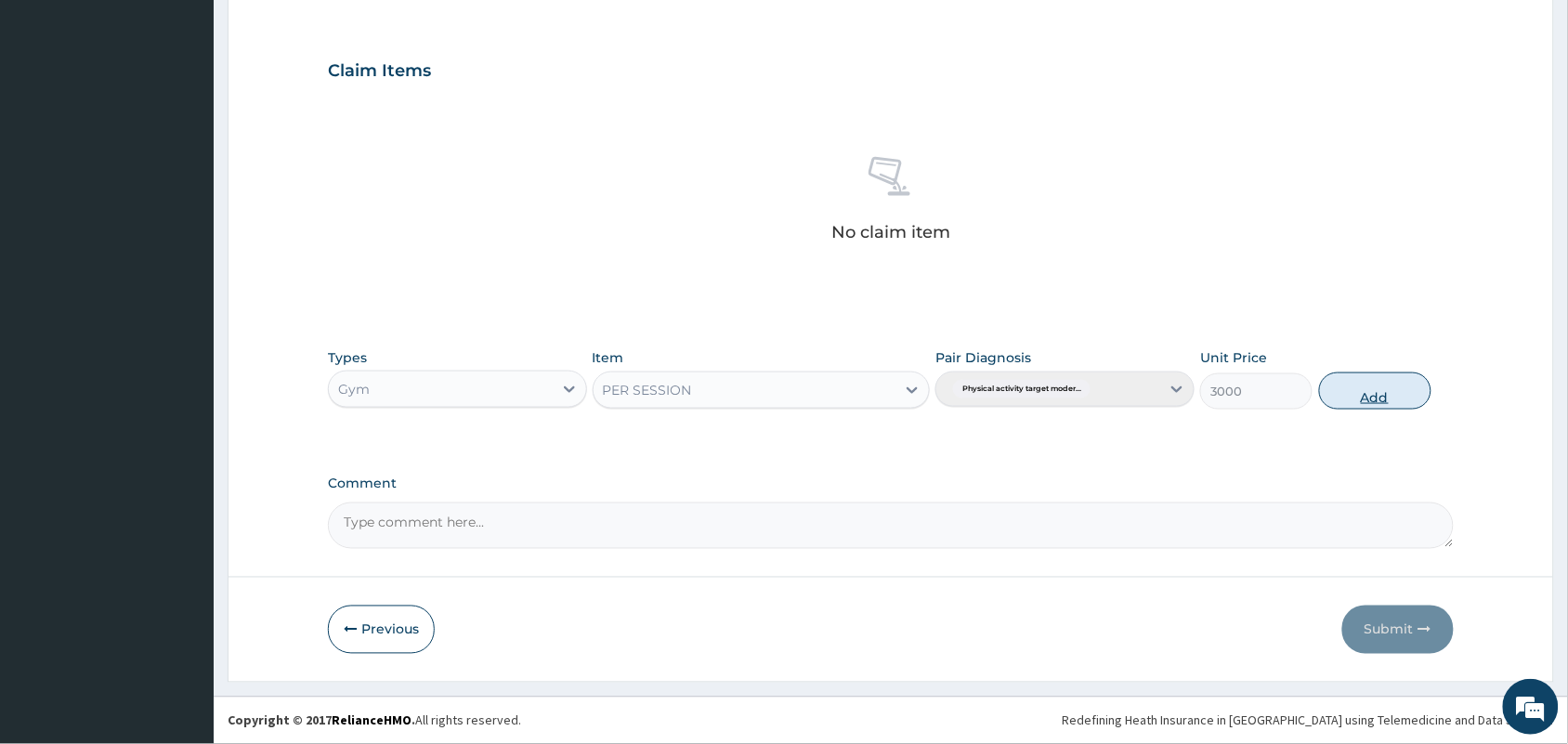
click at [1394, 395] on button "Add" at bounding box center [1375, 391] width 112 height 37
type input "0"
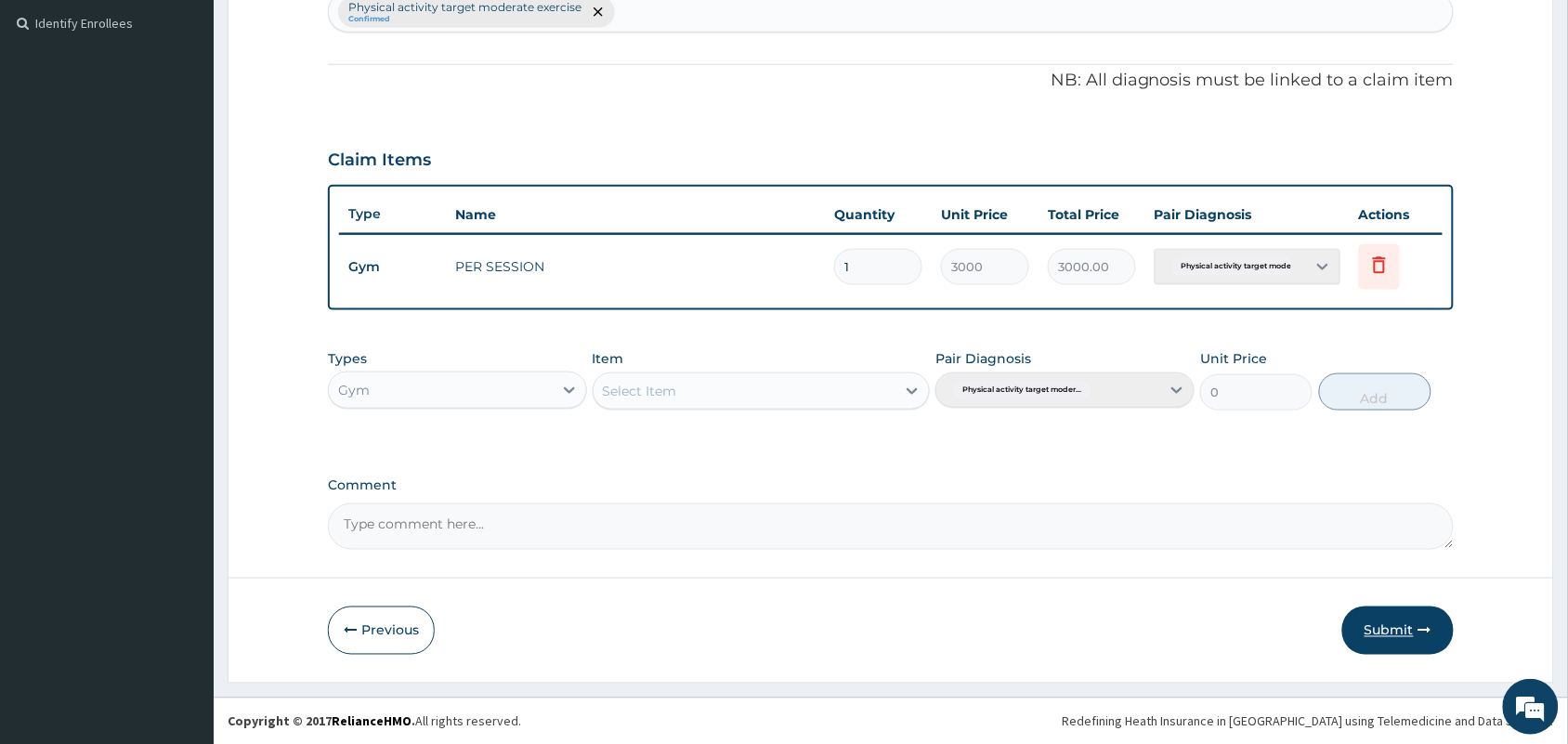
click at [1407, 619] on button "Submit" at bounding box center [1398, 630] width 111 height 48
